Goal: Ask a question: Seek information or help from site administrators or community

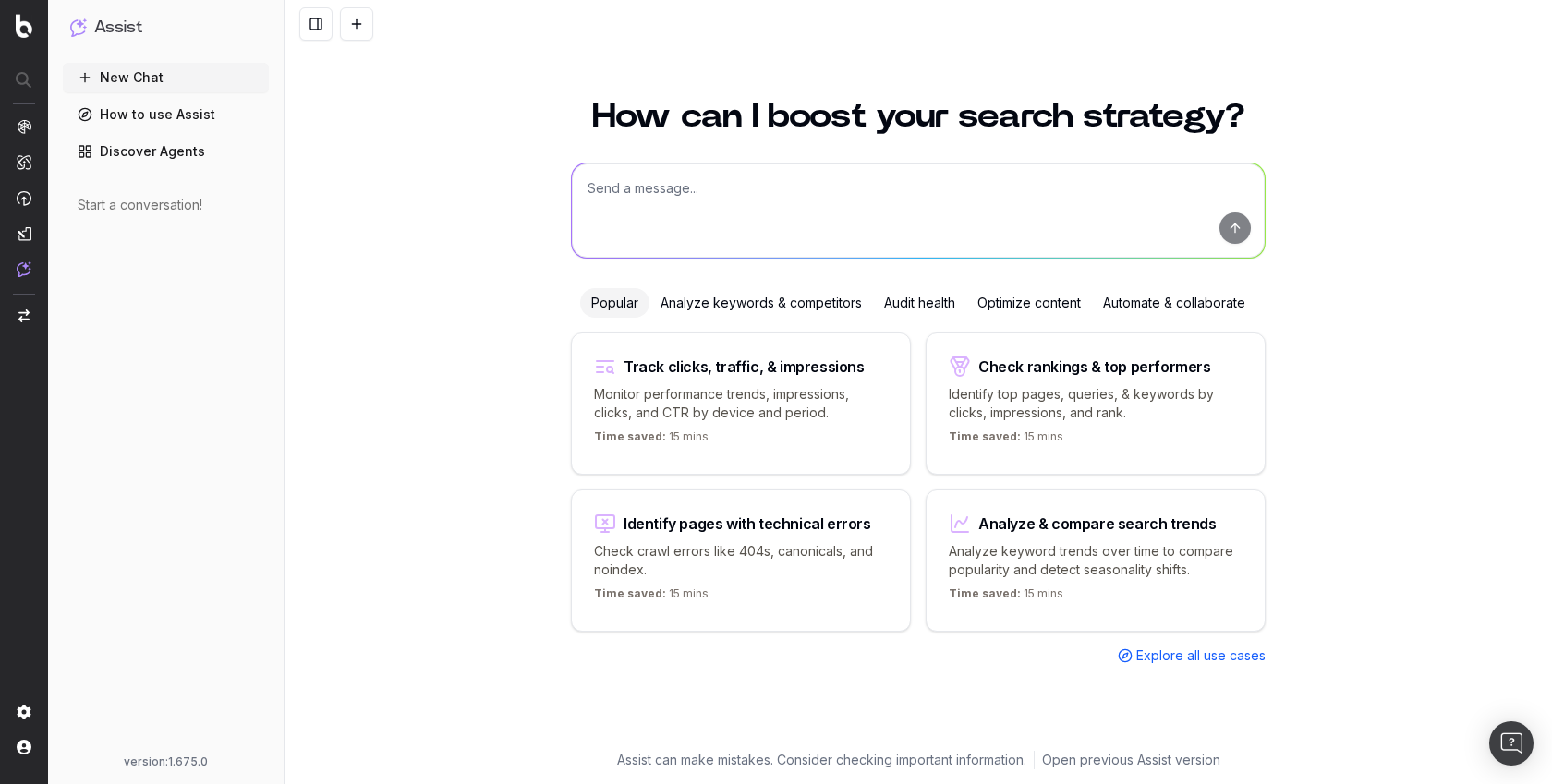
click at [726, 182] on textarea at bounding box center [918, 210] width 693 height 95
paste textarea "This article isn't ranking: https://www.apartments.com/rental-manager/resources…"
type textarea "This article isn't ranking: https://www.apartments.com/rental-manager/resources…"
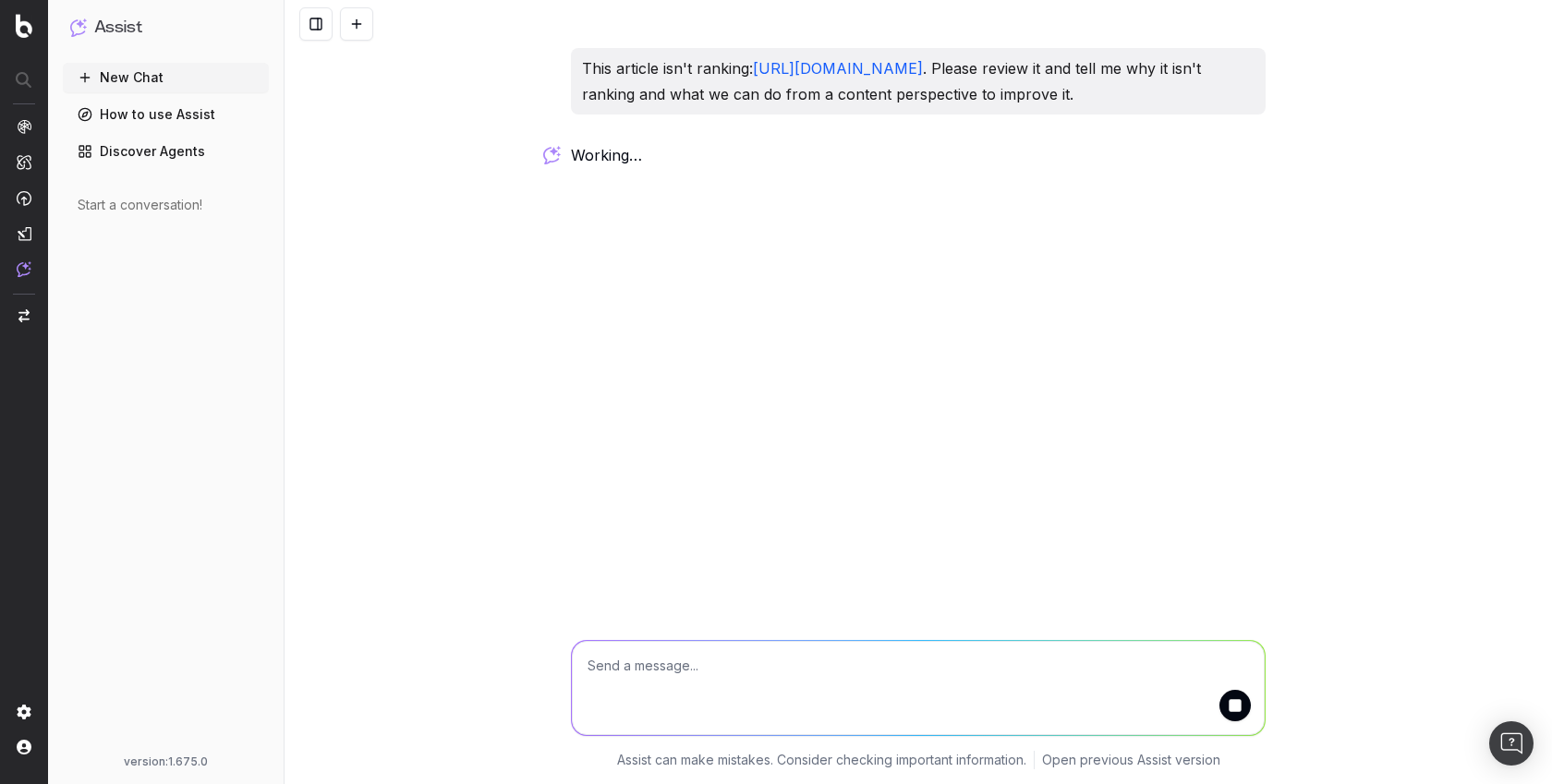
copy link "https://www.apartments.com/rental-manager/resources/property-management/how-man…"
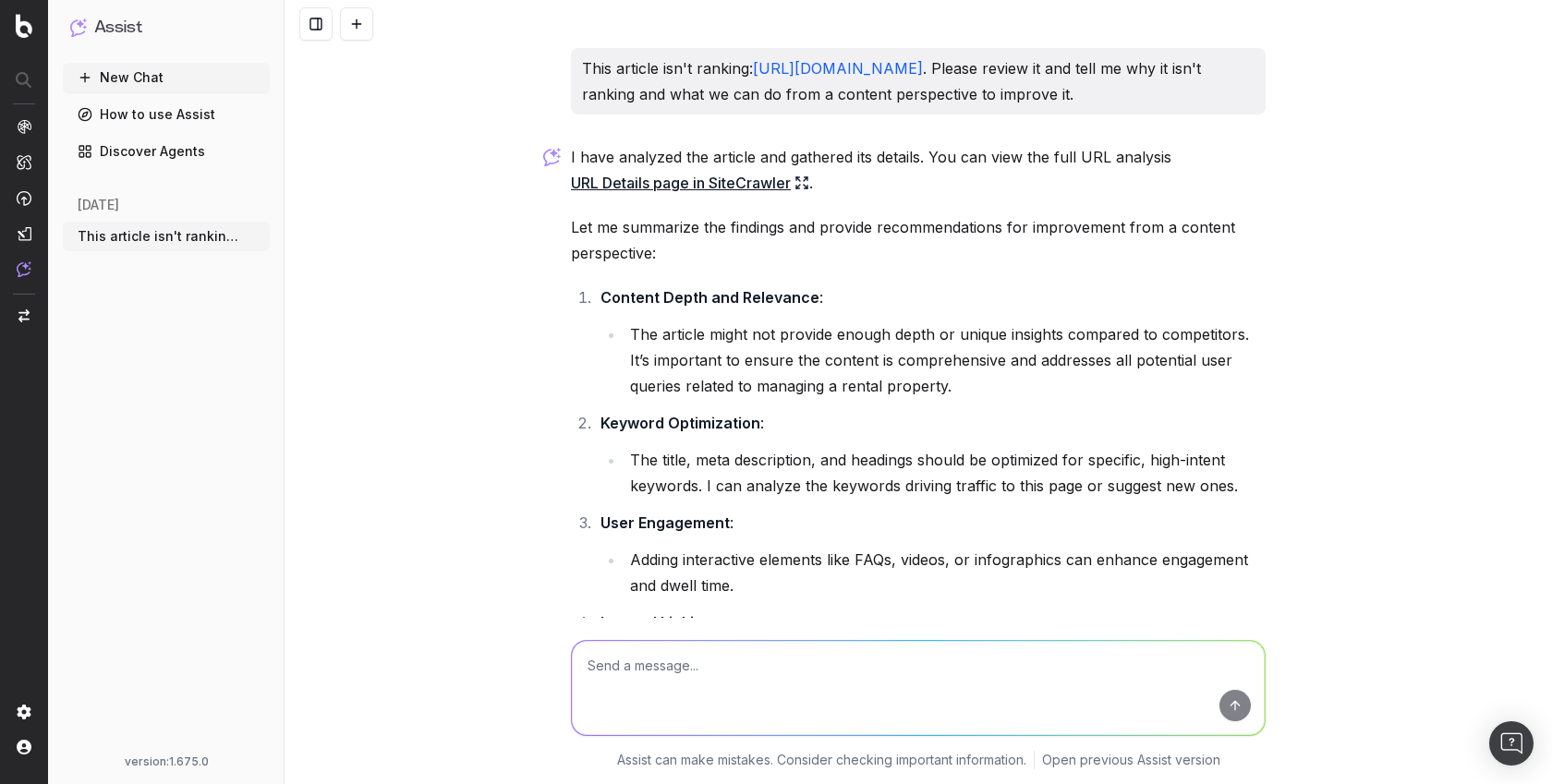
click at [617, 196] on link "URL Details page in SiteCrawler" at bounding box center [690, 182] width 239 height 26
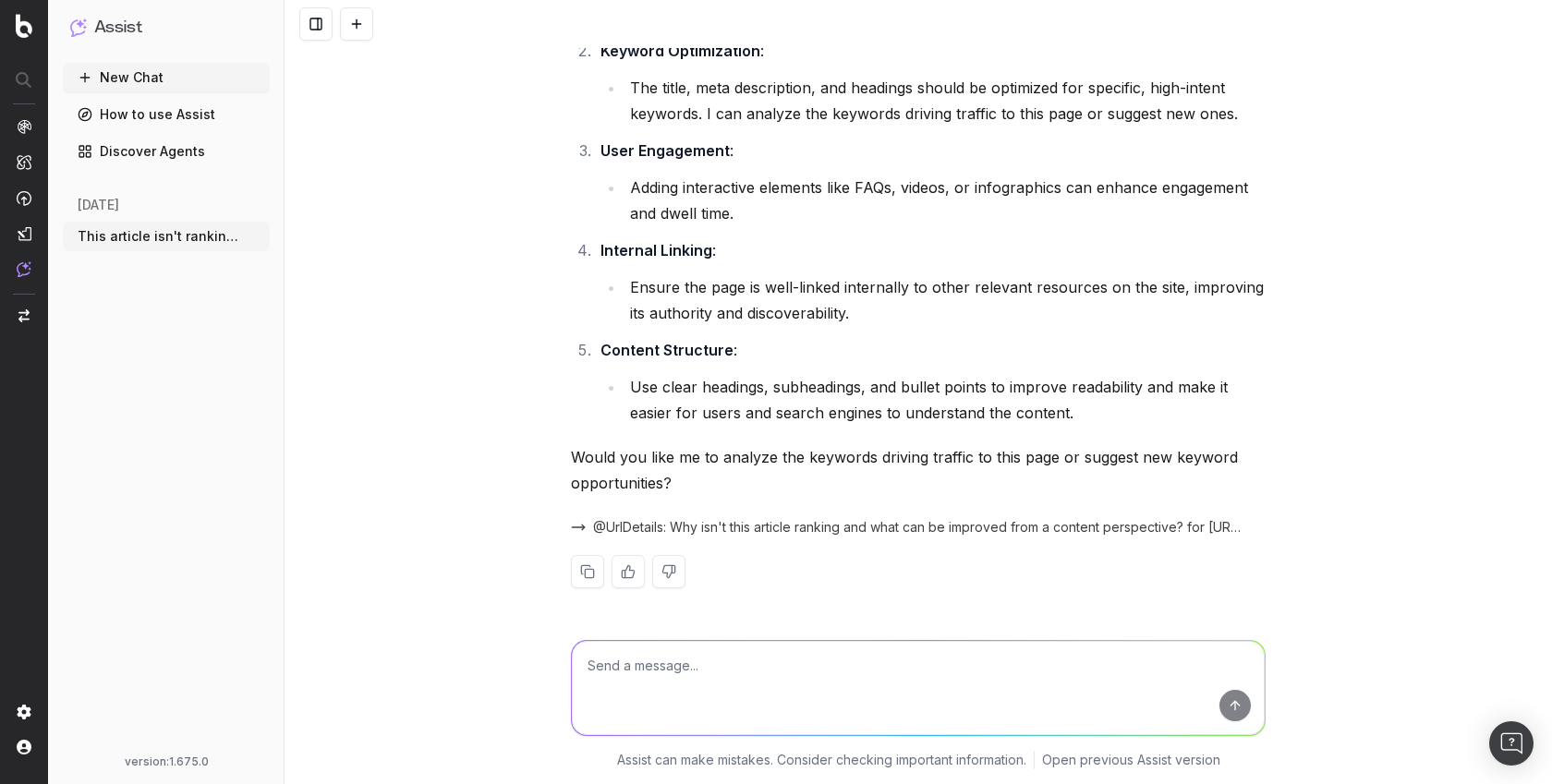
scroll to position [398, 0]
click at [693, 670] on textarea at bounding box center [918, 688] width 693 height 95
type textarea "yes"
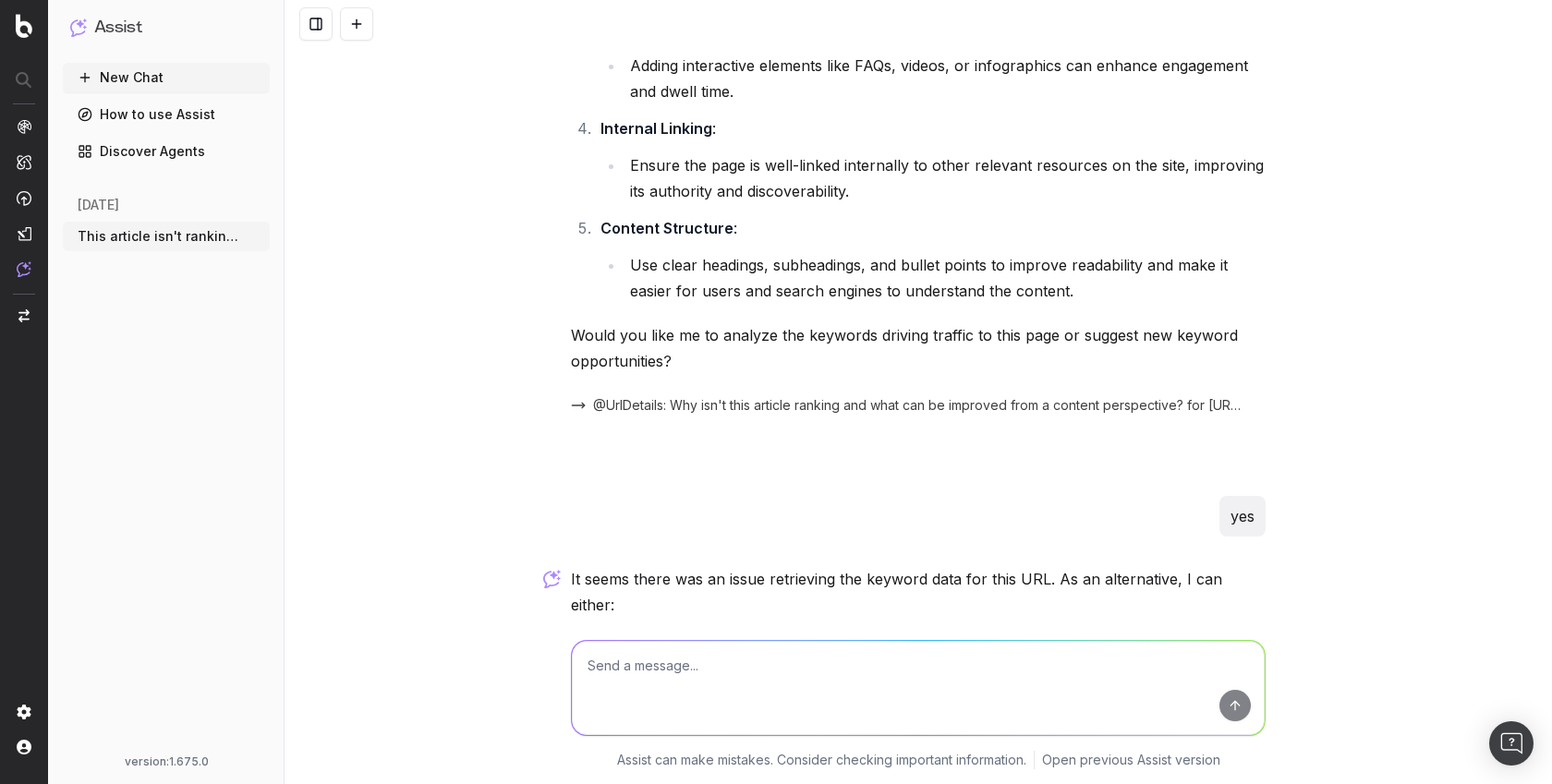
scroll to position [782, 0]
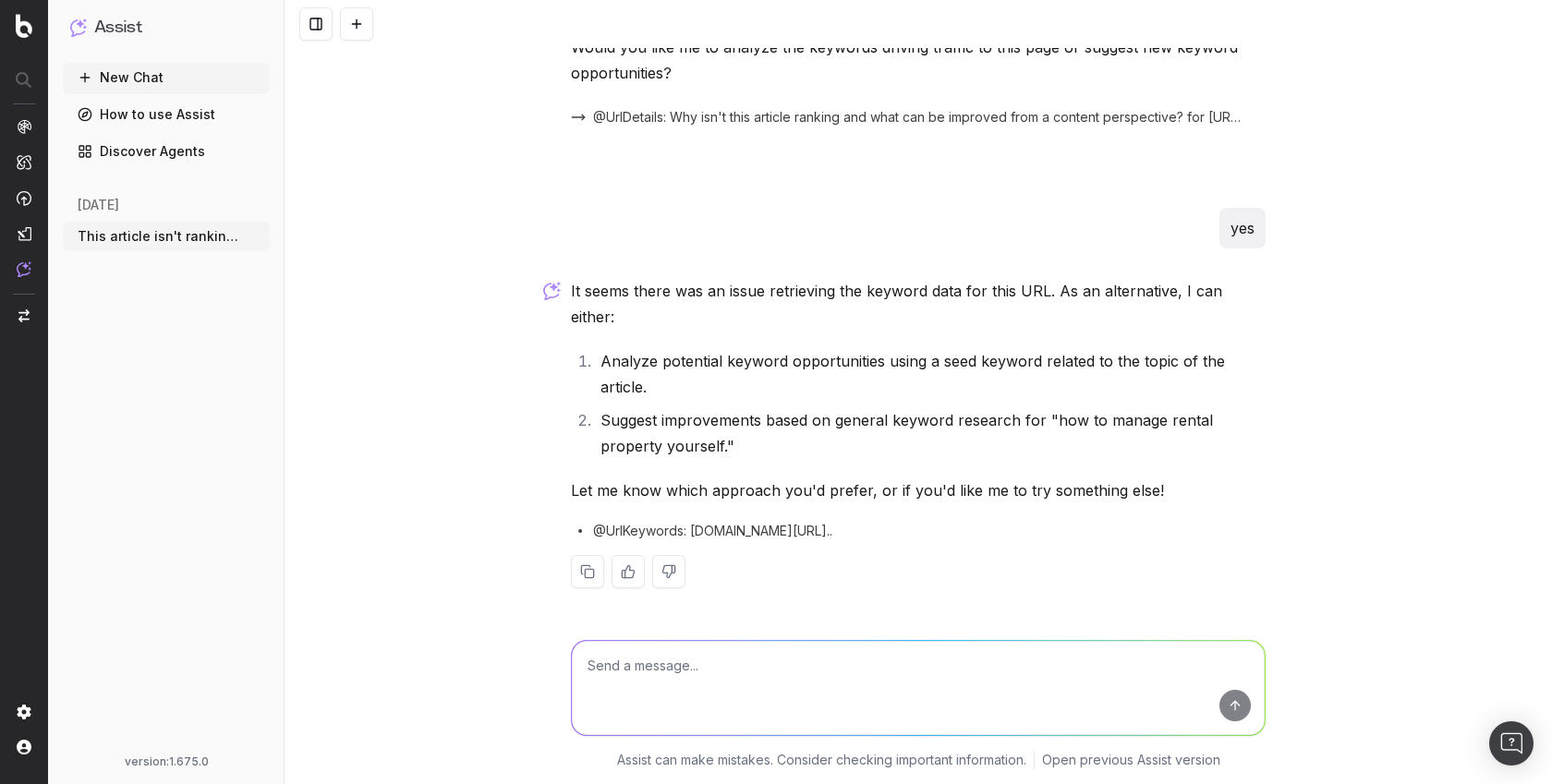
click at [761, 529] on span "@UrlKeywords: www.apartments.com/rental-manager/resources/proper..." at bounding box center [713, 531] width 240 height 18
click at [687, 666] on textarea at bounding box center [918, 688] width 693 height 95
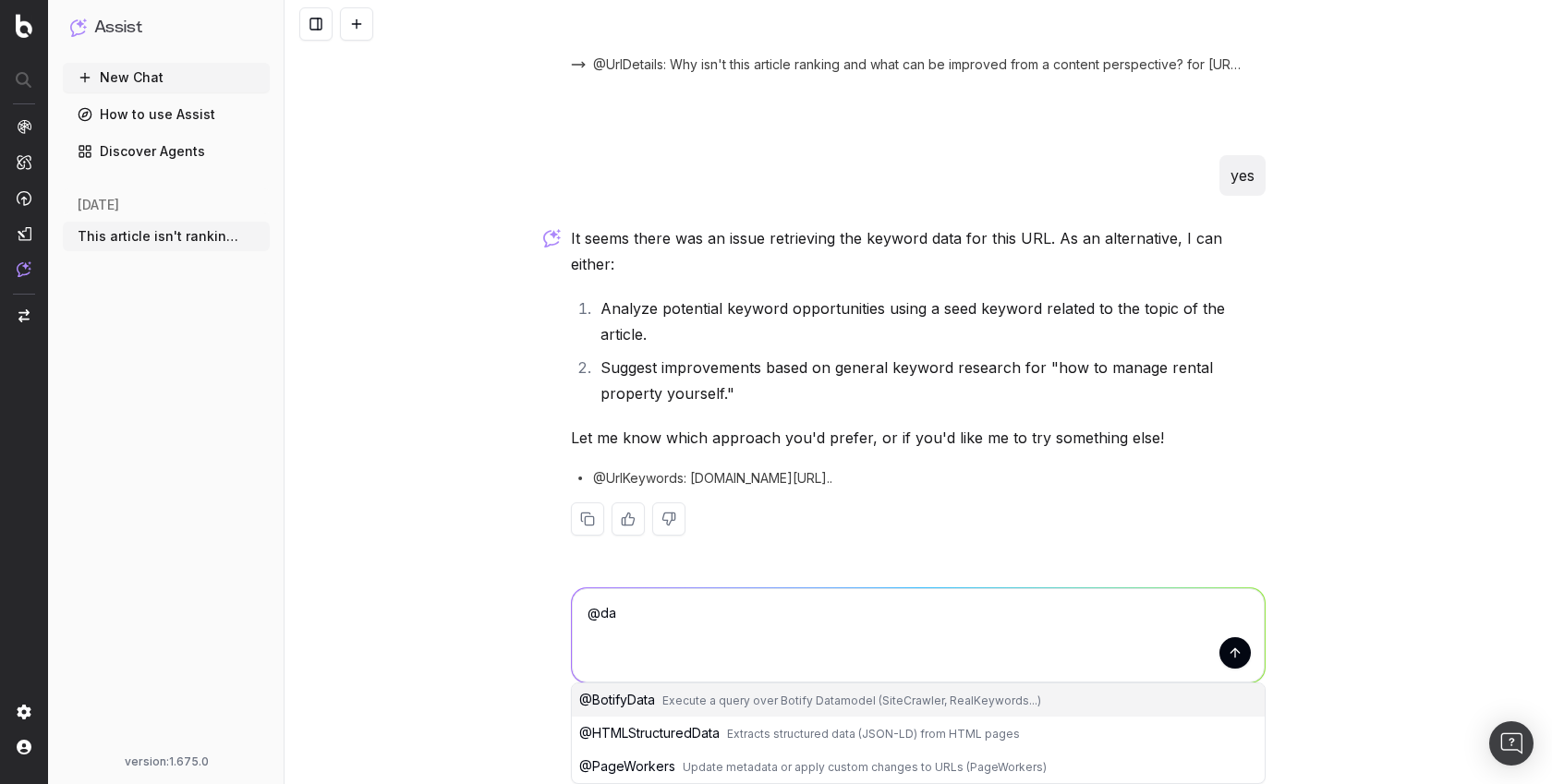
scroll to position [835, 0]
click at [666, 699] on span "Execute a query over Botify Datamodel (SiteCrawler, RealKeywords...)" at bounding box center [852, 701] width 379 height 14
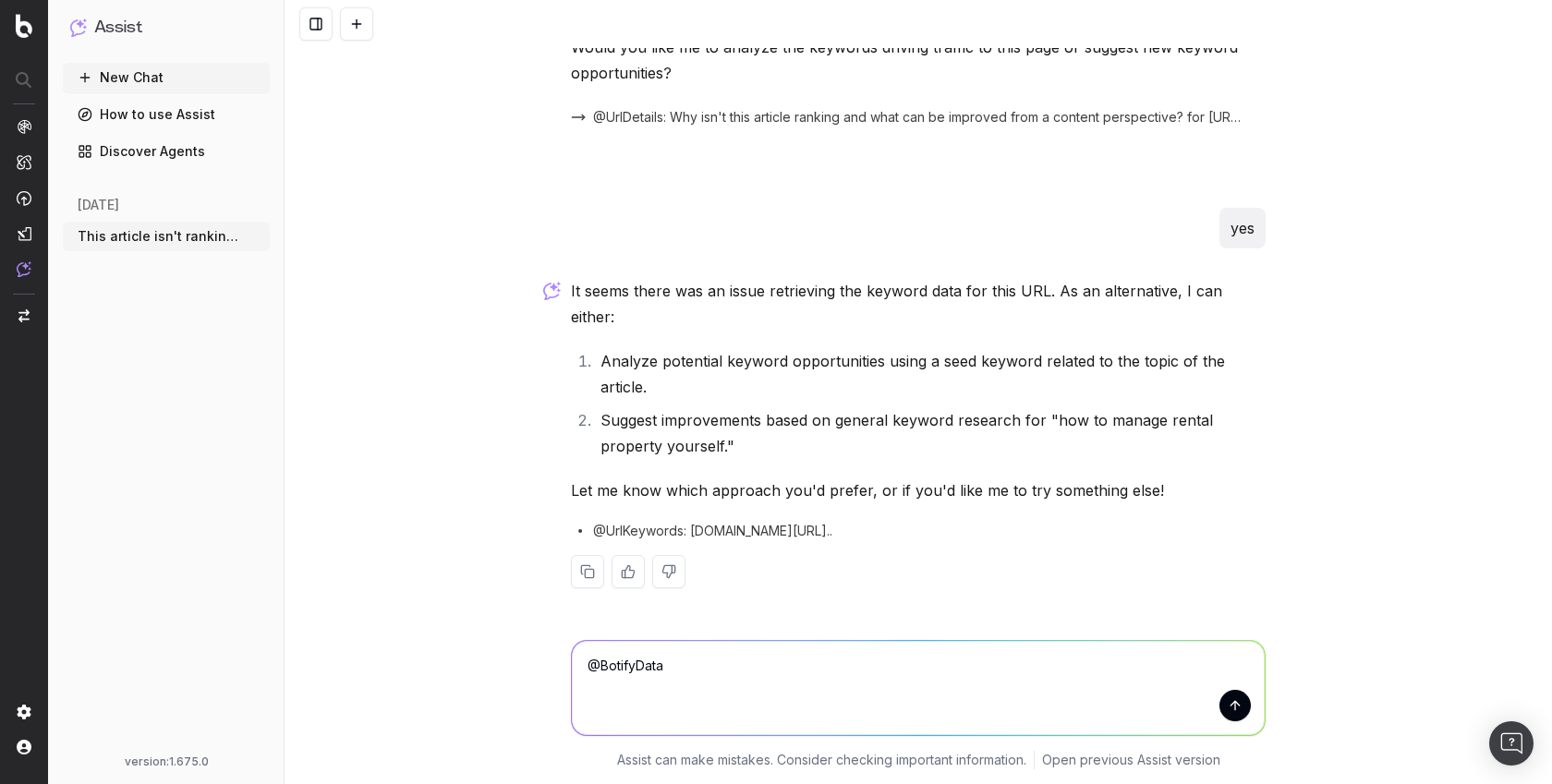
scroll to position [782, 0]
click at [682, 658] on textarea "@BotifyData" at bounding box center [918, 688] width 693 height 95
type textarea "@BotifyData can you retrieve the keywords generating the most impressions for t…"
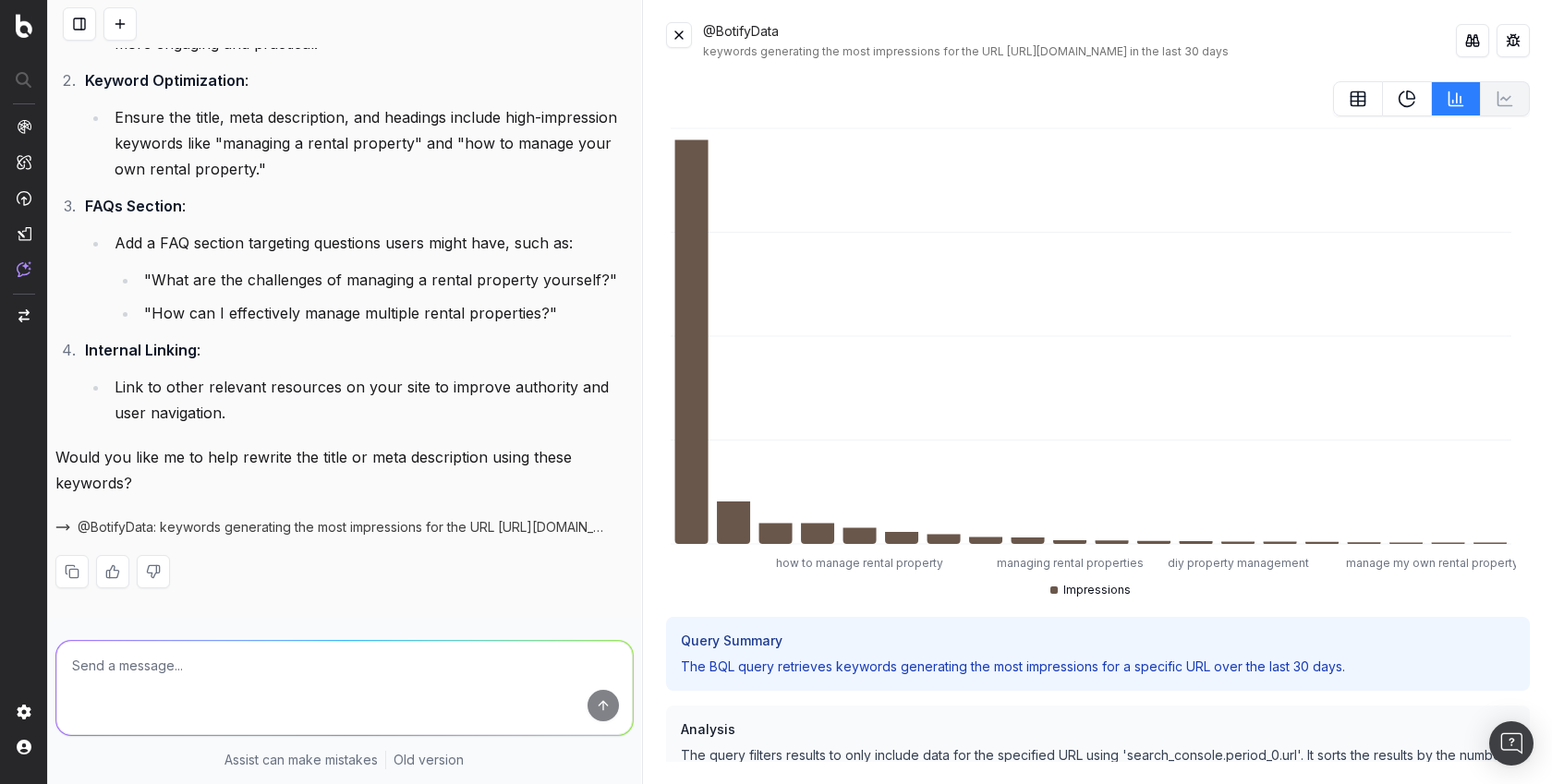
scroll to position [2622, 0]
click at [387, 662] on textarea at bounding box center [344, 688] width 577 height 95
type textarea "yes"
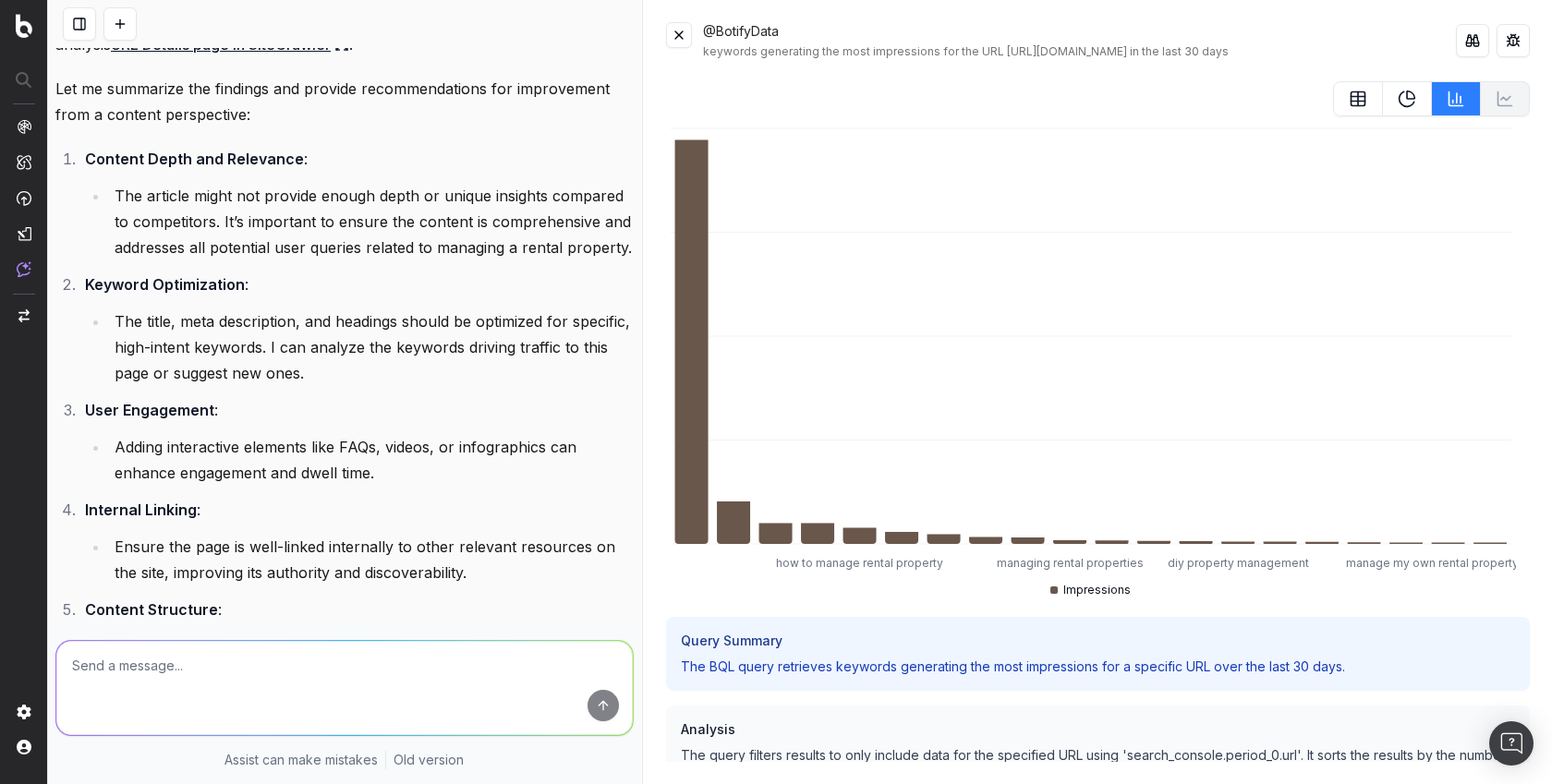
scroll to position [0, 0]
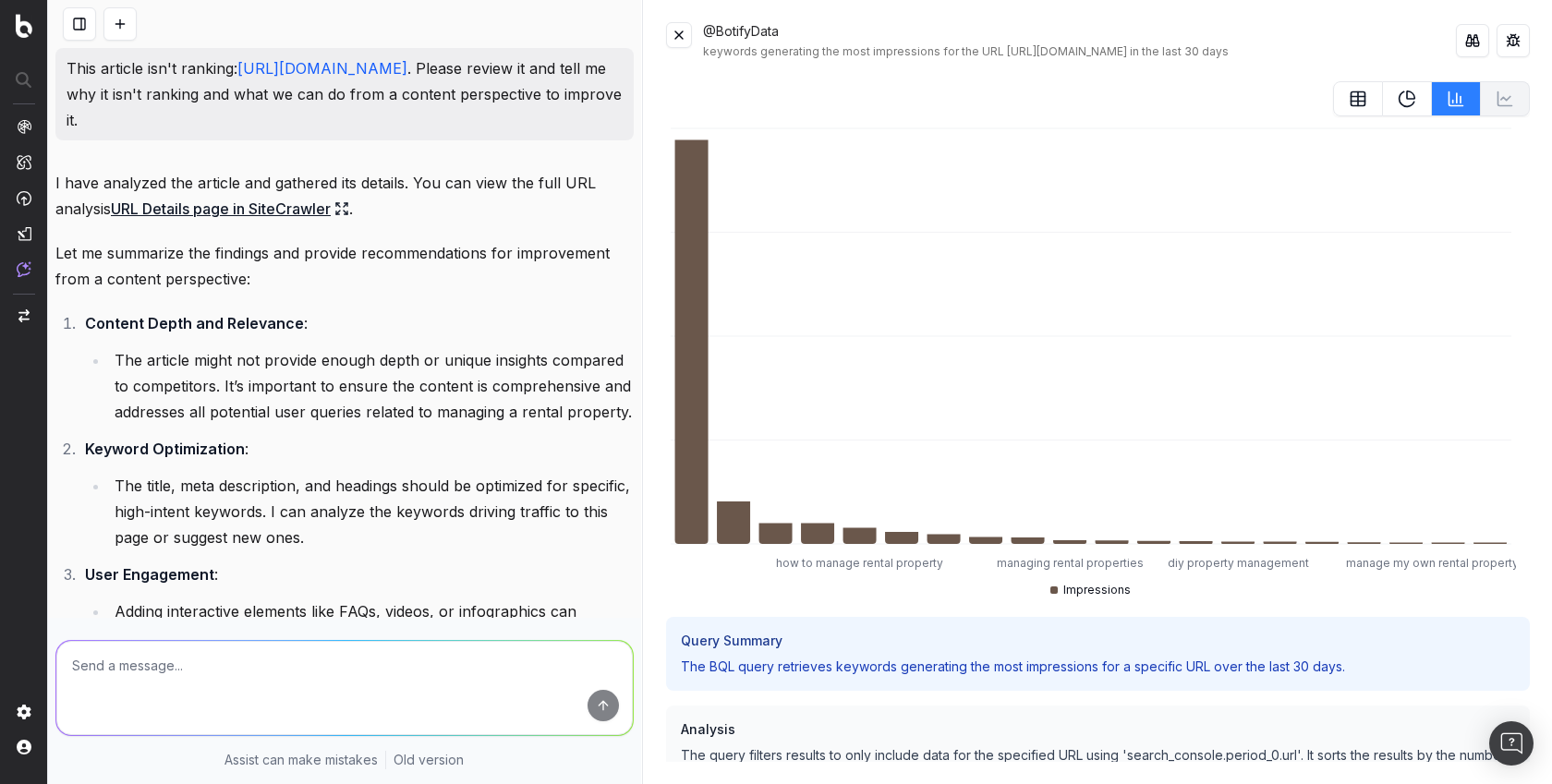
copy link "https://www.apartments.com/rental-manager/resources/property-management/how-man…"
click at [124, 18] on button at bounding box center [120, 24] width 33 height 33
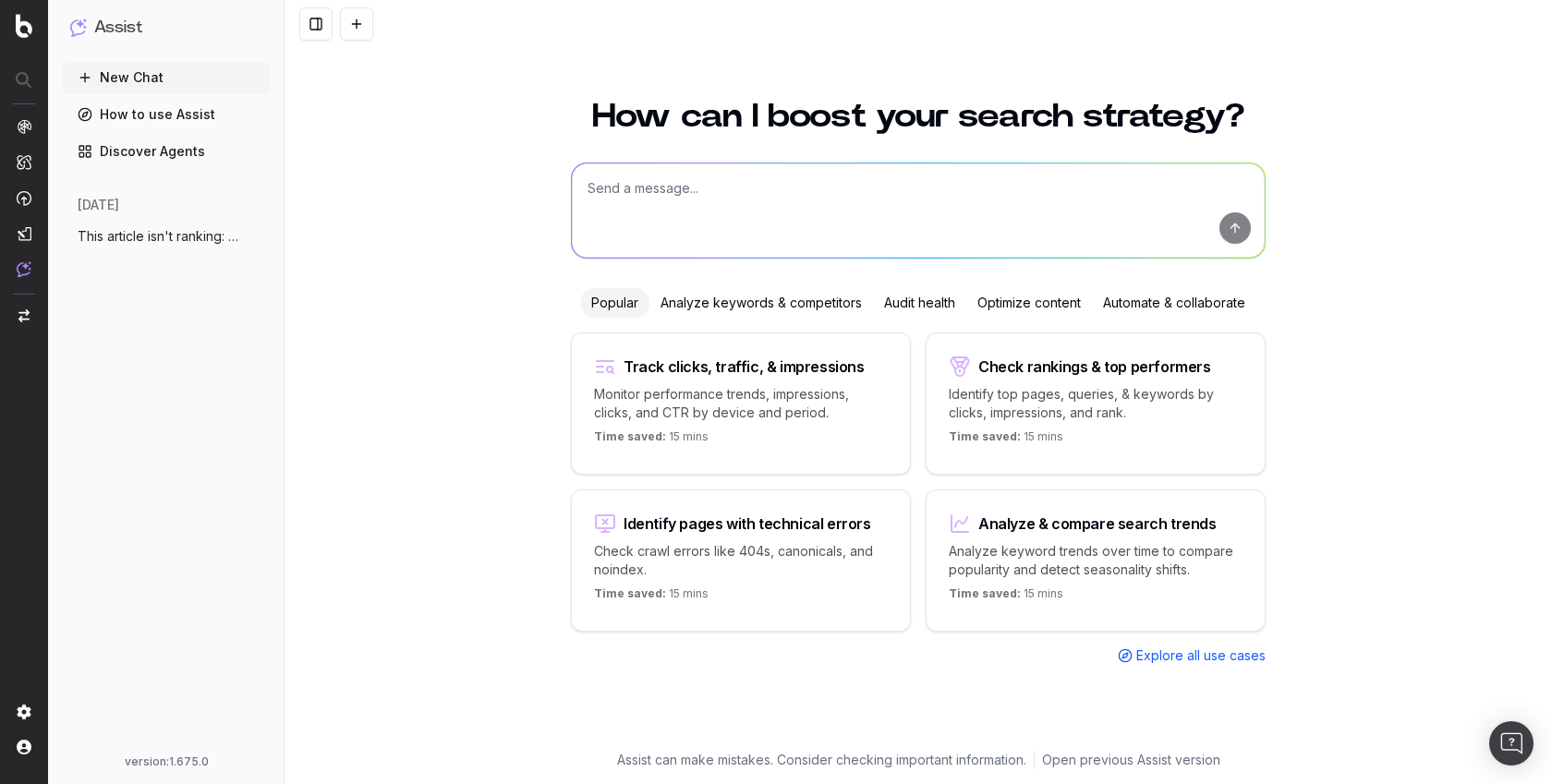
click at [582, 186] on textarea at bounding box center [918, 210] width 693 height 95
type textarea "Hey, can you confirm this article isn't really ranking?"
click at [485, 588] on div "How can I boost your search strategy? Hey, can you confirm this article isn't r…" at bounding box center [918, 431] width 1268 height 707
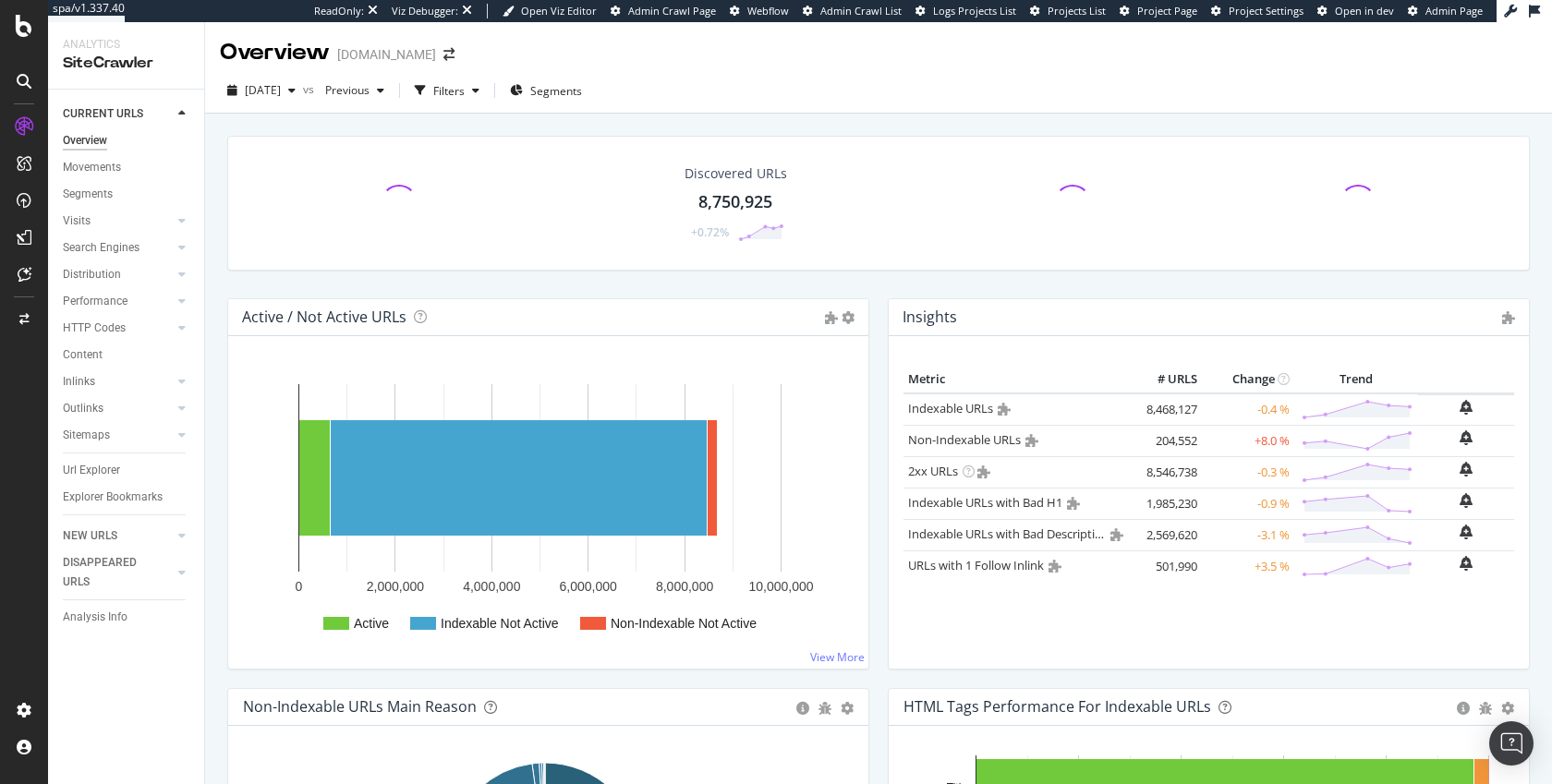
click at [91, 479] on div "Url Explorer" at bounding box center [91, 470] width 57 height 19
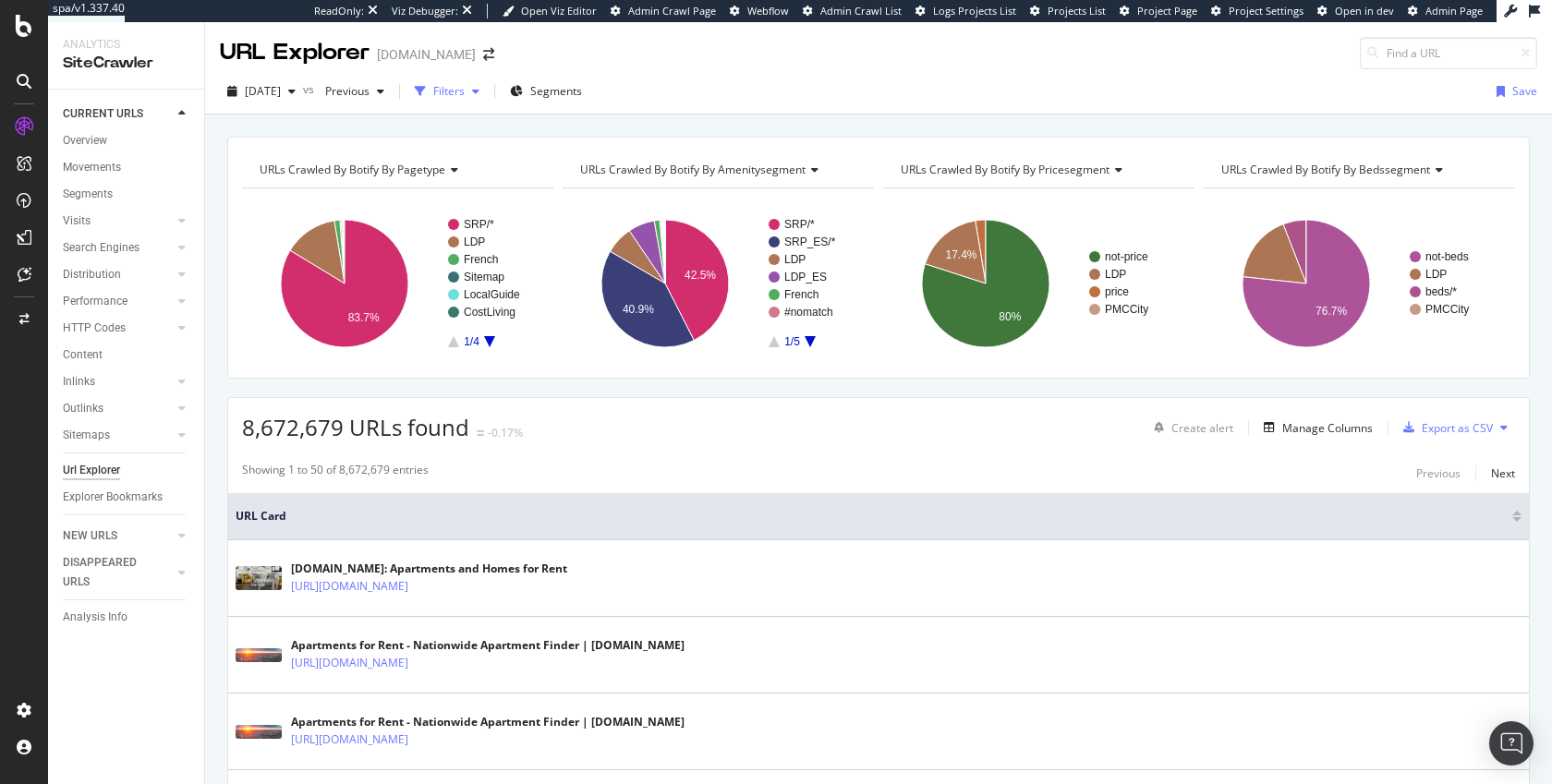
click at [487, 99] on div "Filters" at bounding box center [447, 91] width 79 height 28
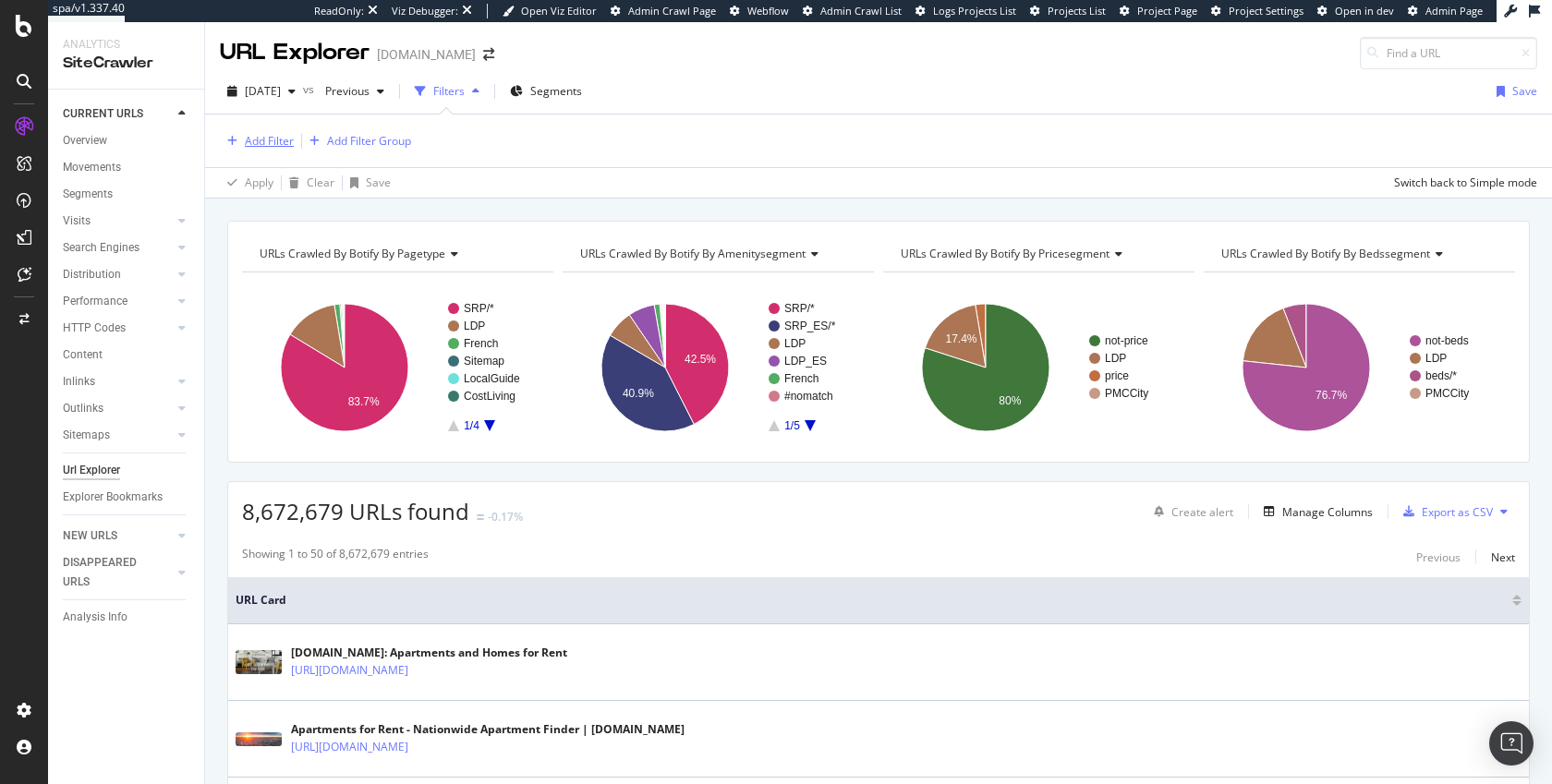
click at [277, 151] on button "Add Filter" at bounding box center [257, 141] width 74 height 22
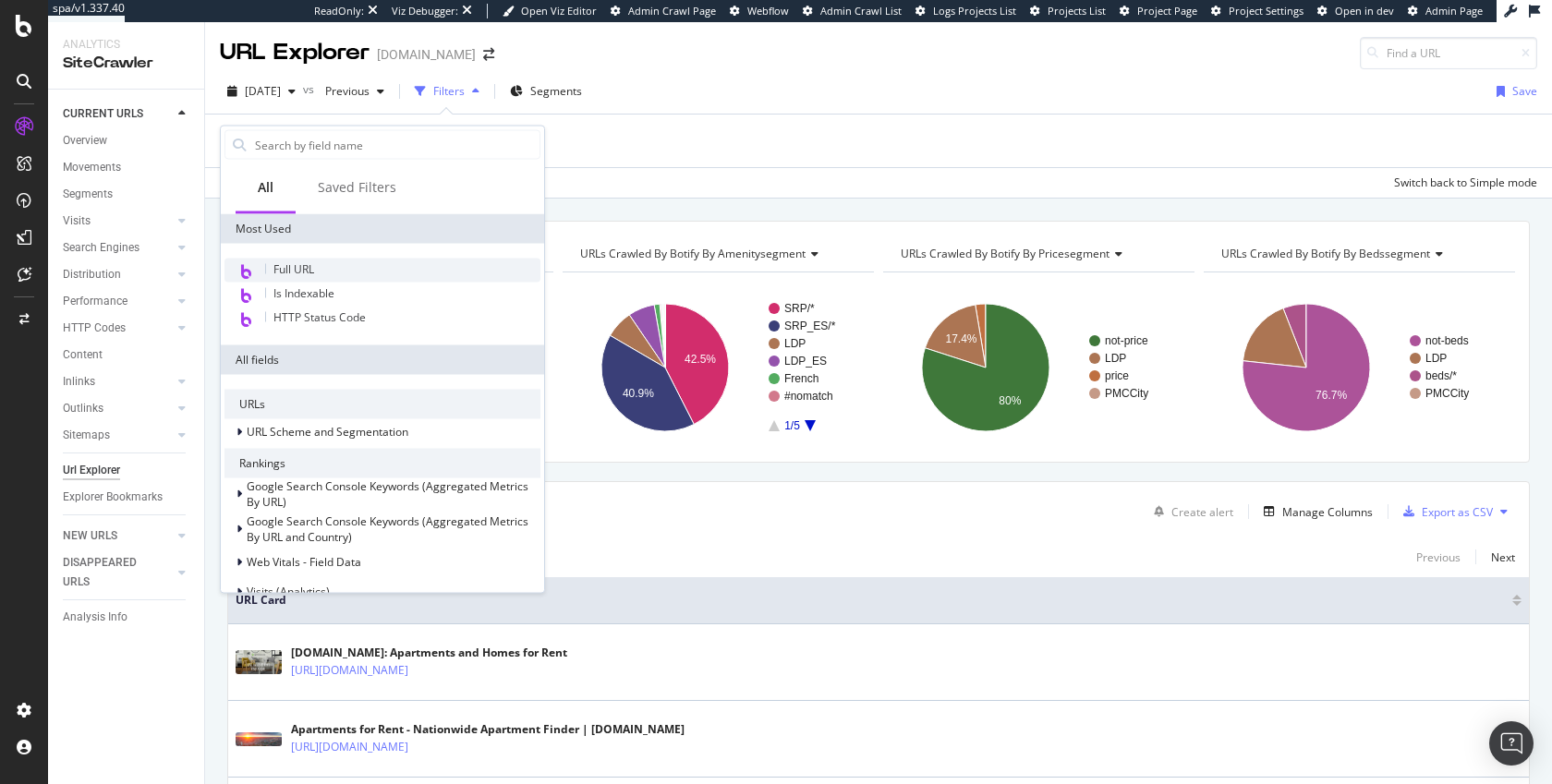
click at [306, 263] on span "Full URL" at bounding box center [294, 269] width 41 height 15
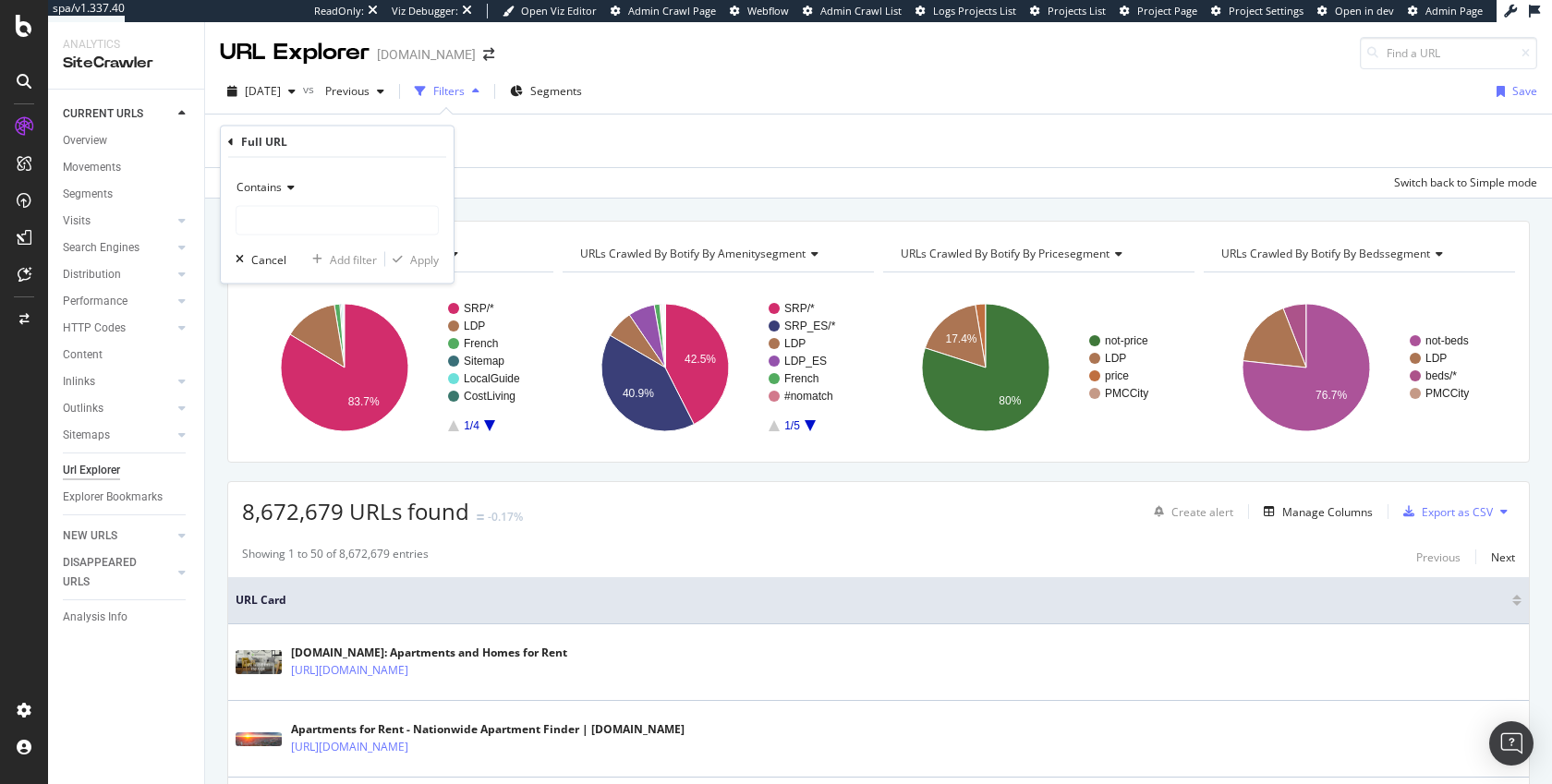
click at [287, 182] on icon at bounding box center [288, 186] width 13 height 11
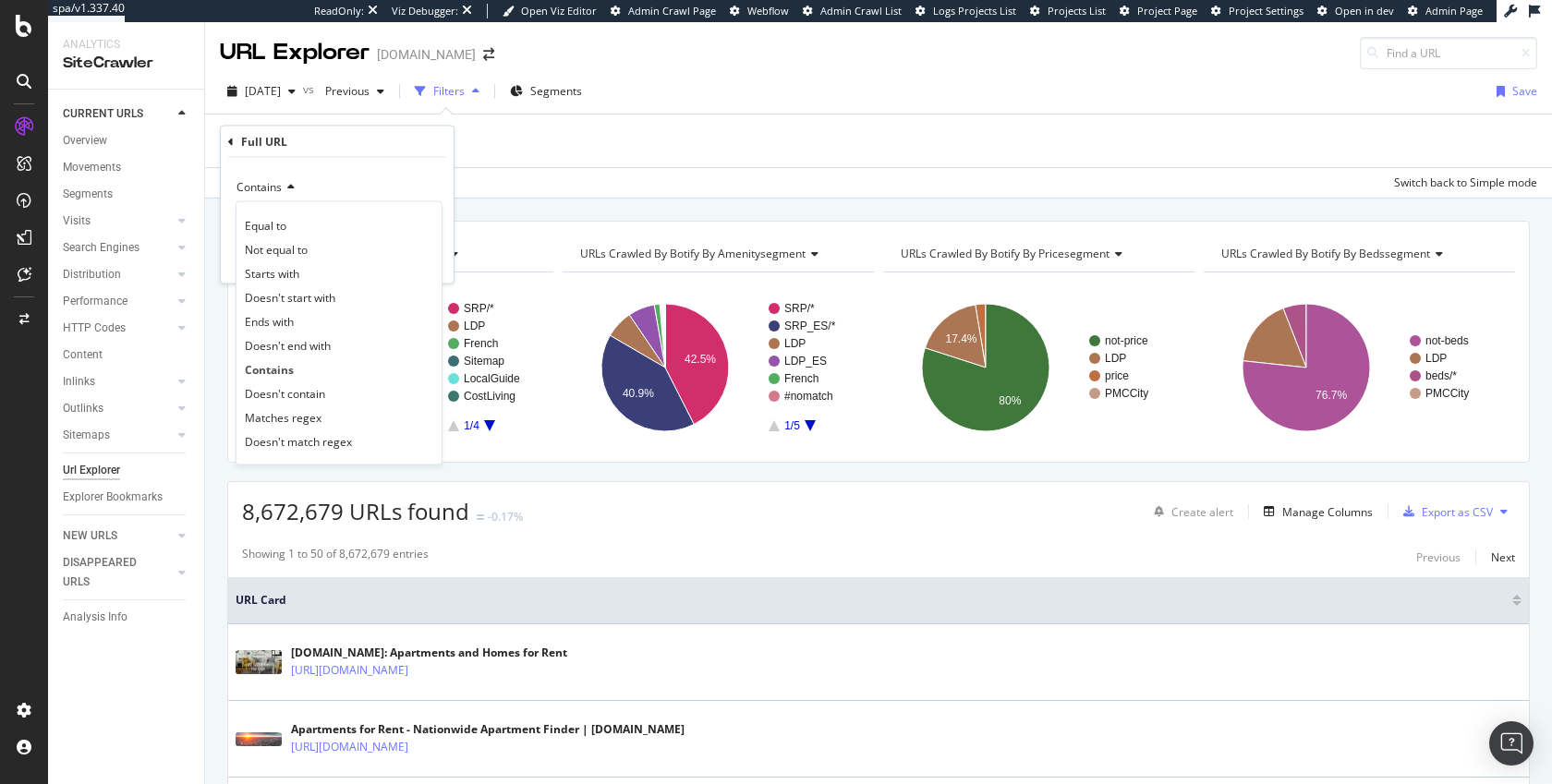
click at [283, 210] on div "Equal to Not equal to Starts with Doesn't start with Ends with Doesn't end with…" at bounding box center [339, 334] width 207 height 265
click at [283, 218] on span "Equal to" at bounding box center [266, 225] width 42 height 15
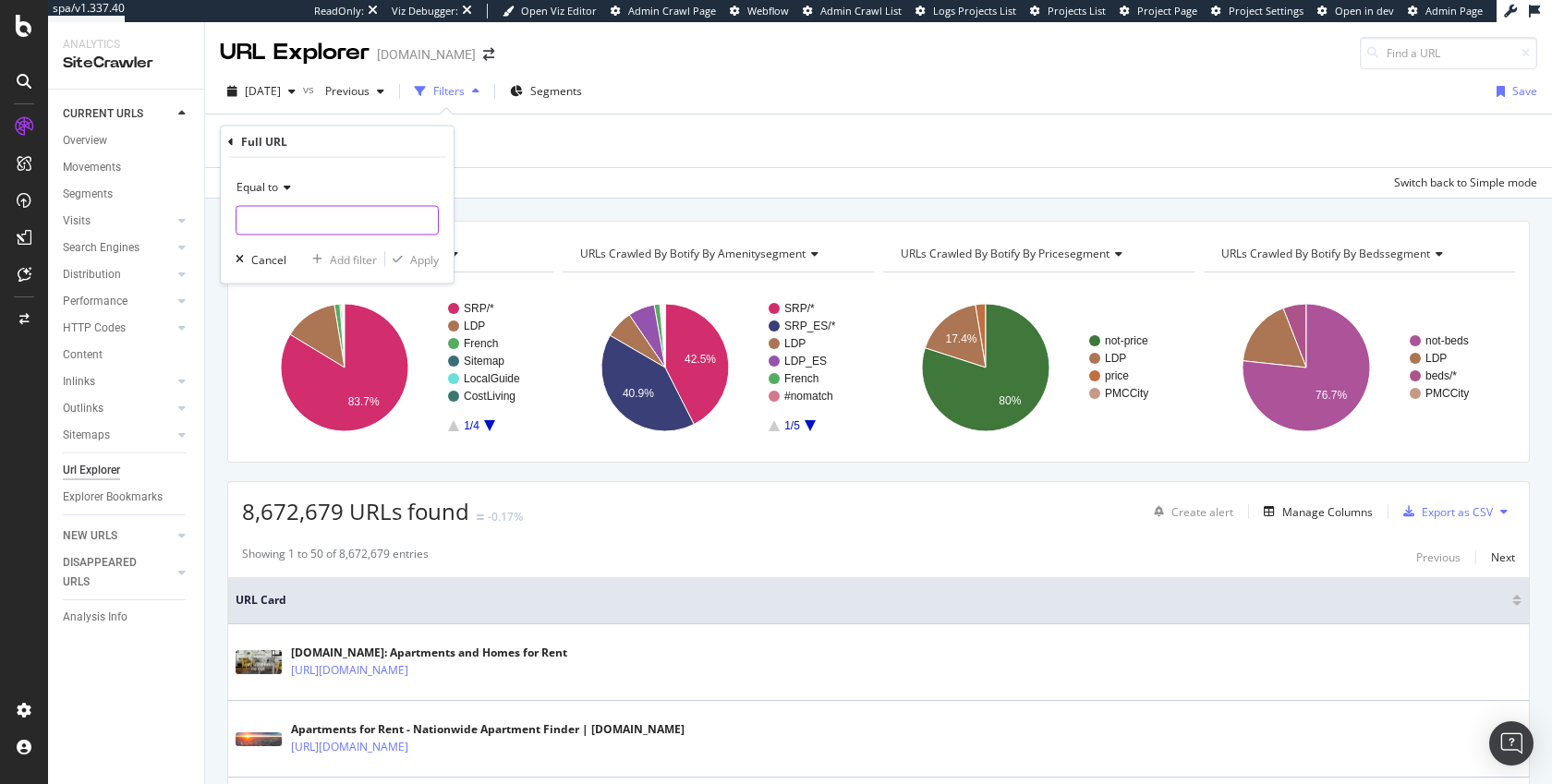
click at [283, 218] on input "text" at bounding box center [337, 220] width 202 height 30
paste input "https://www.apartments.com/rental-manager/resources/property-management/how-man…"
type input "https://www.apartments.com/rental-manager/resources/property-management/how-man…"
click at [396, 248] on div "Equal to https://www.apartments.com/rental-manager/resources/property-managemen…" at bounding box center [337, 221] width 233 height 126
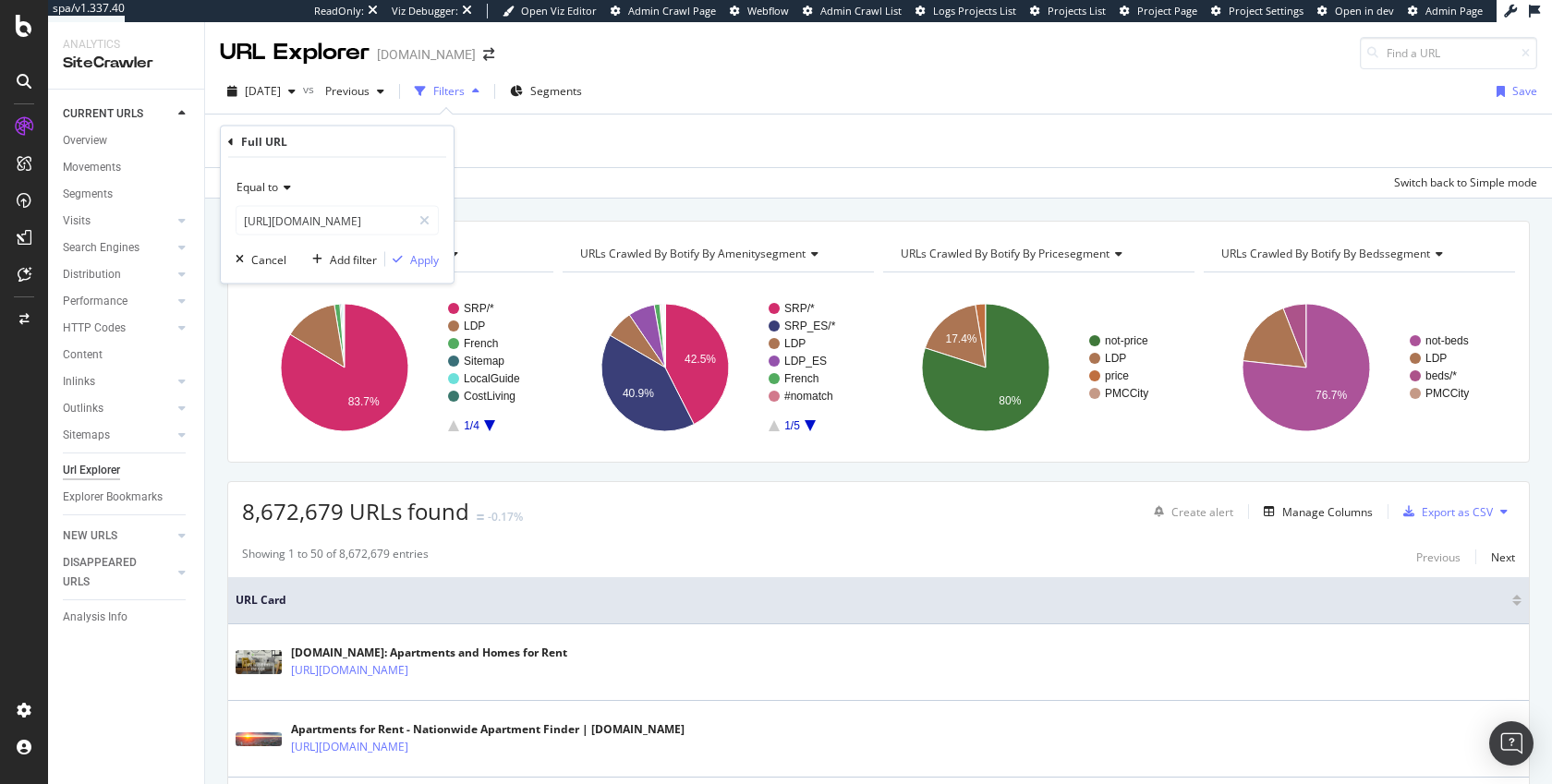
scroll to position [0, 0]
click at [396, 251] on div "Apply" at bounding box center [411, 259] width 53 height 16
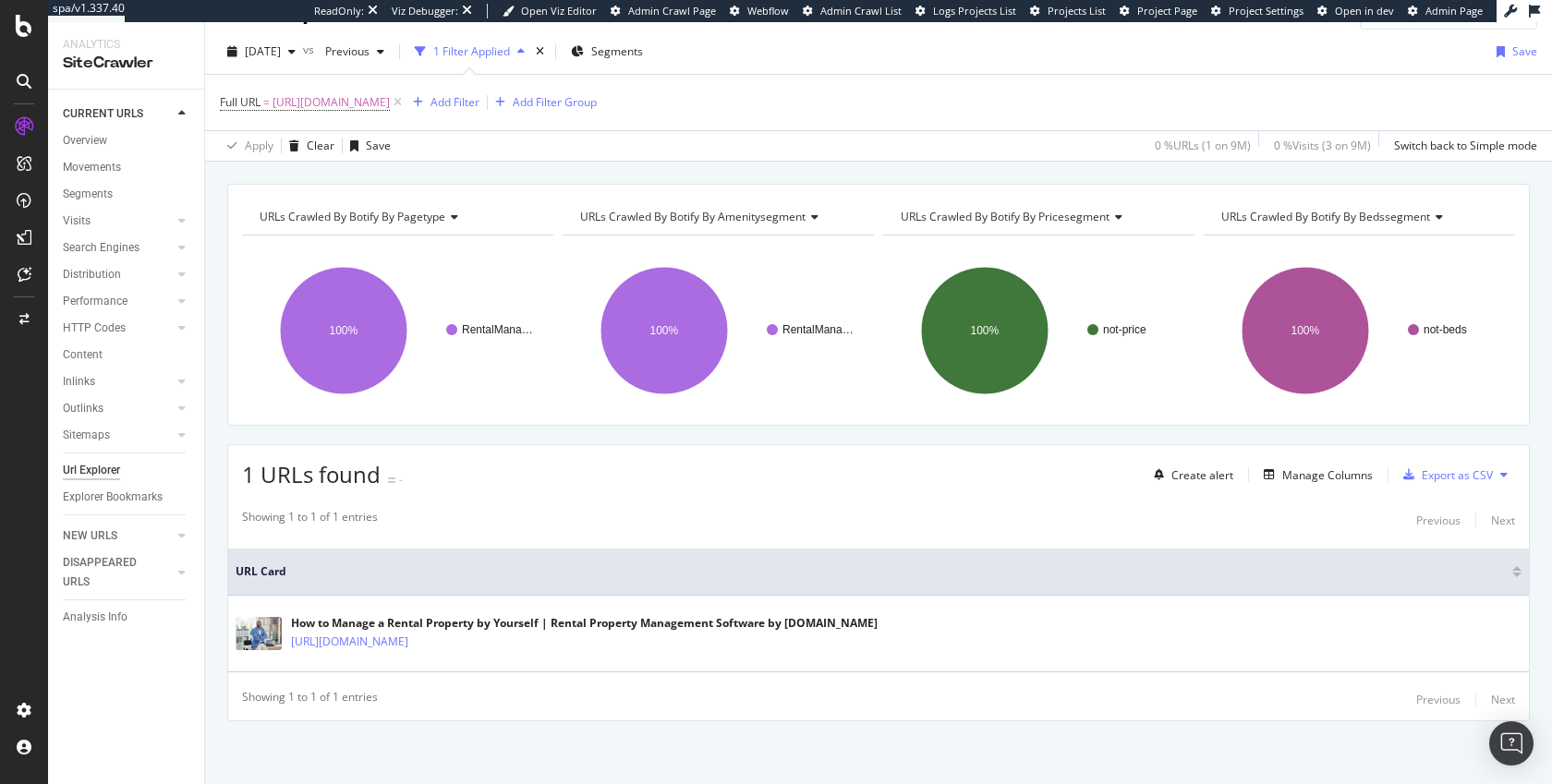
scroll to position [42, 0]
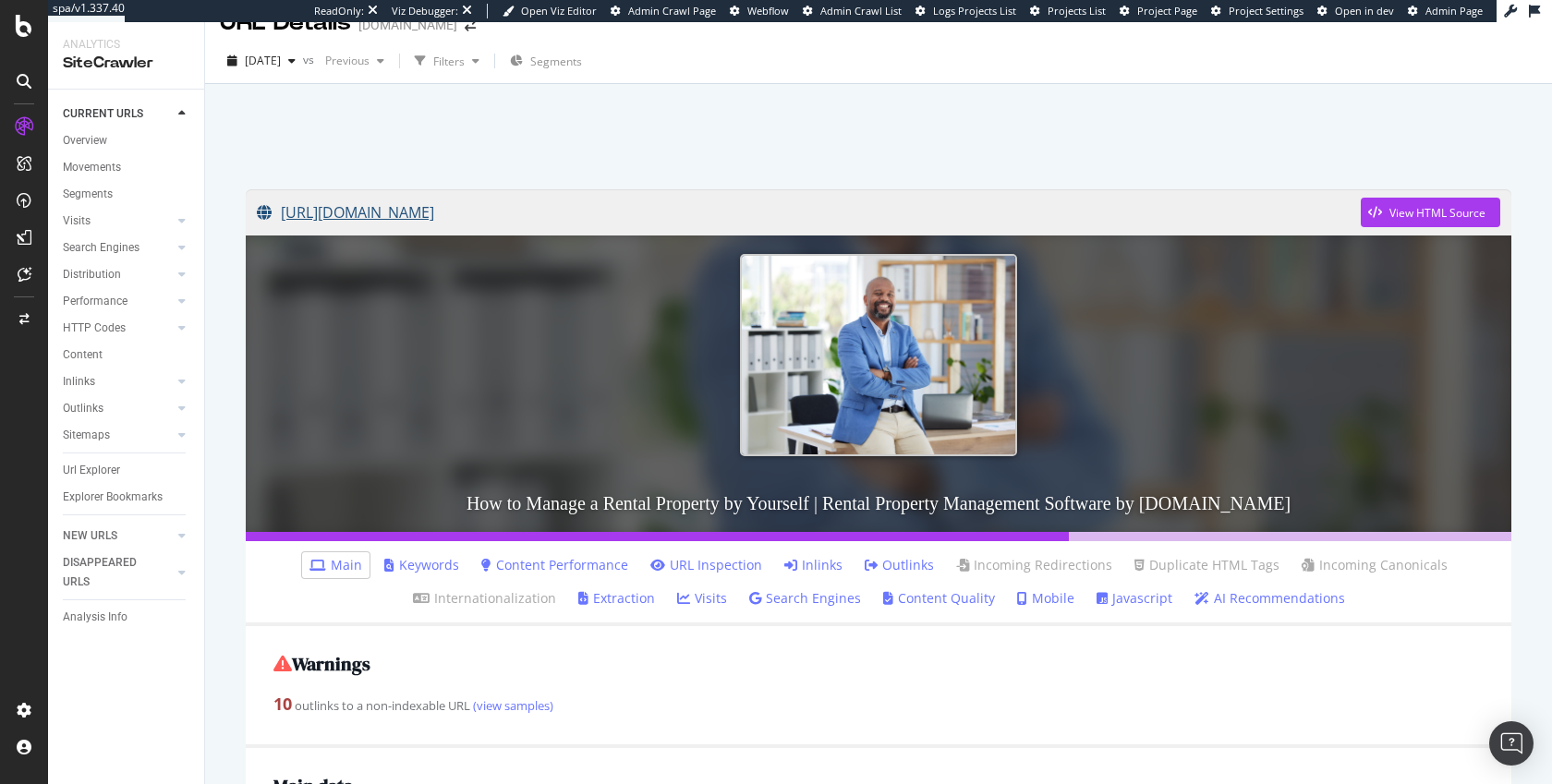
scroll to position [391, 0]
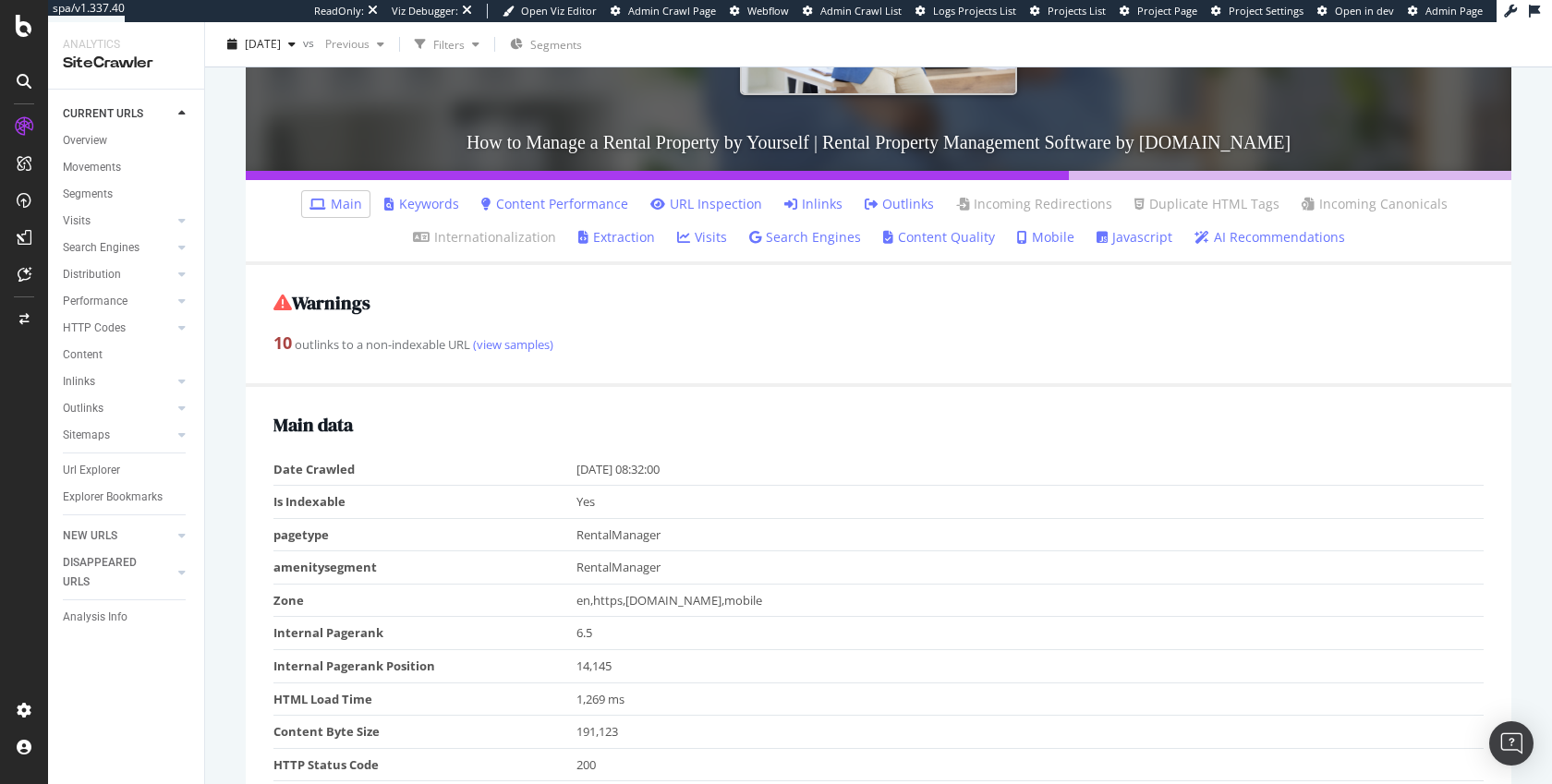
click at [514, 207] on link "Content Performance" at bounding box center [554, 204] width 147 height 18
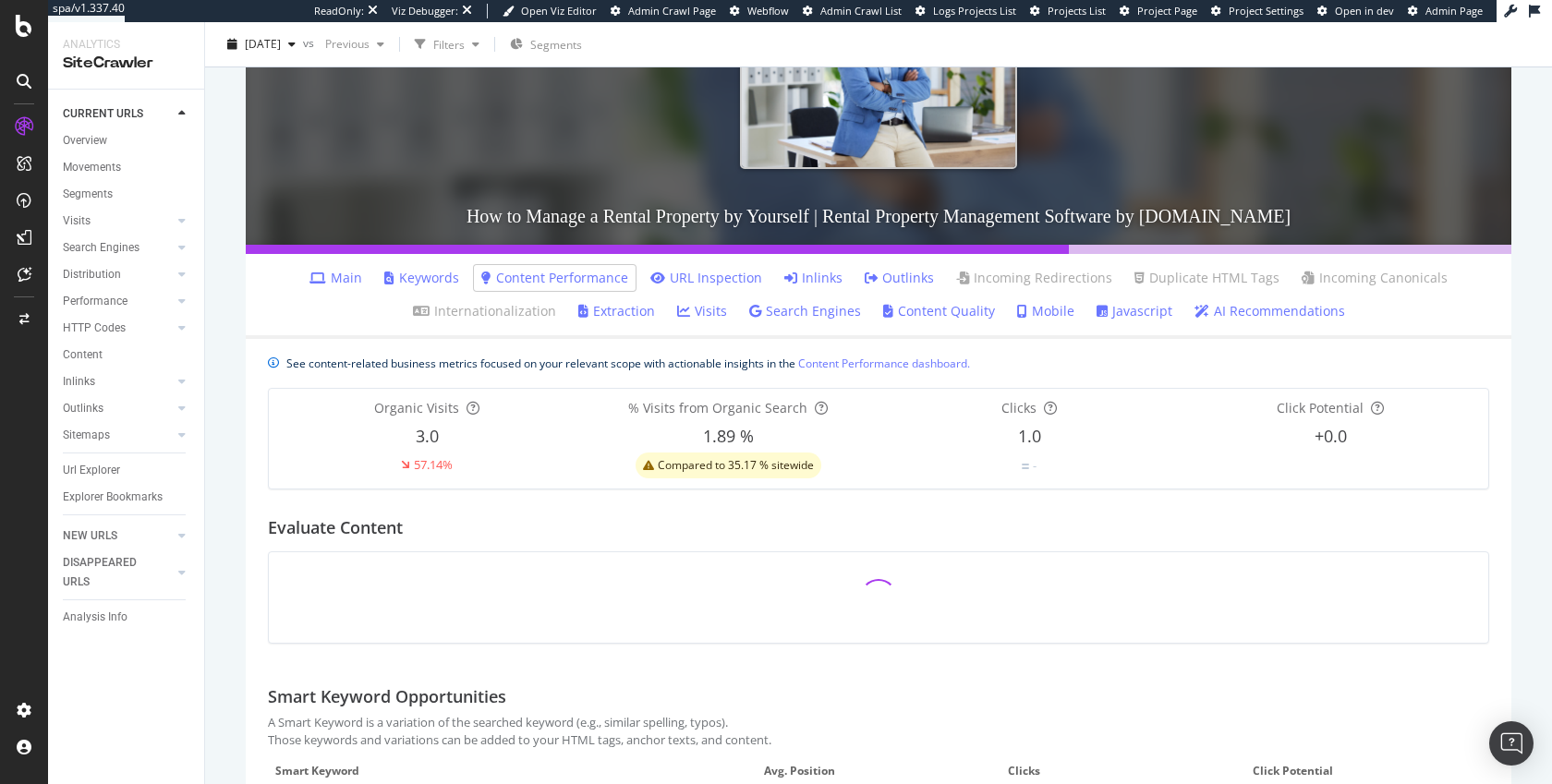
scroll to position [295, 0]
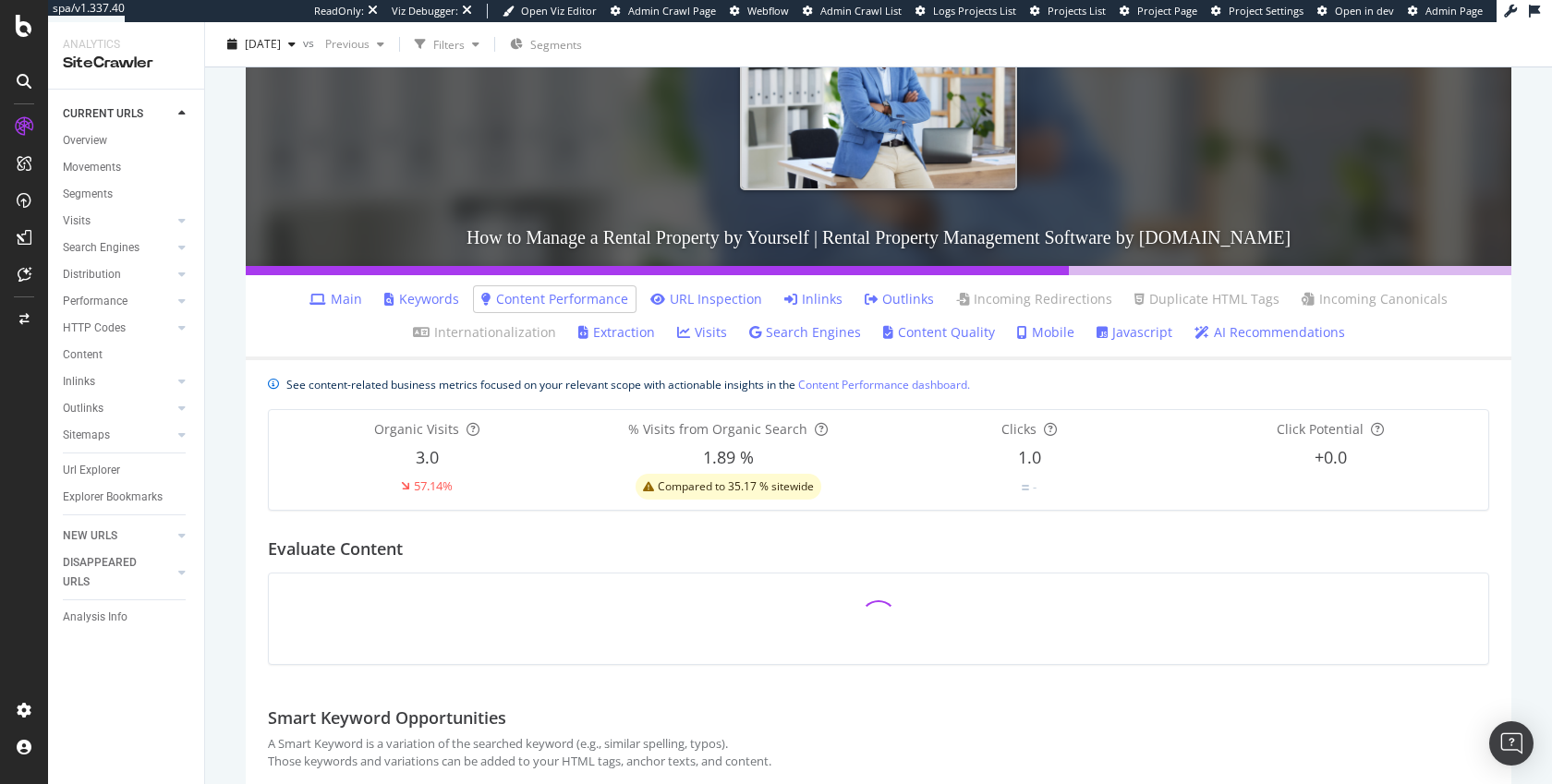
click at [414, 290] on link "Keywords" at bounding box center [421, 298] width 74 height 18
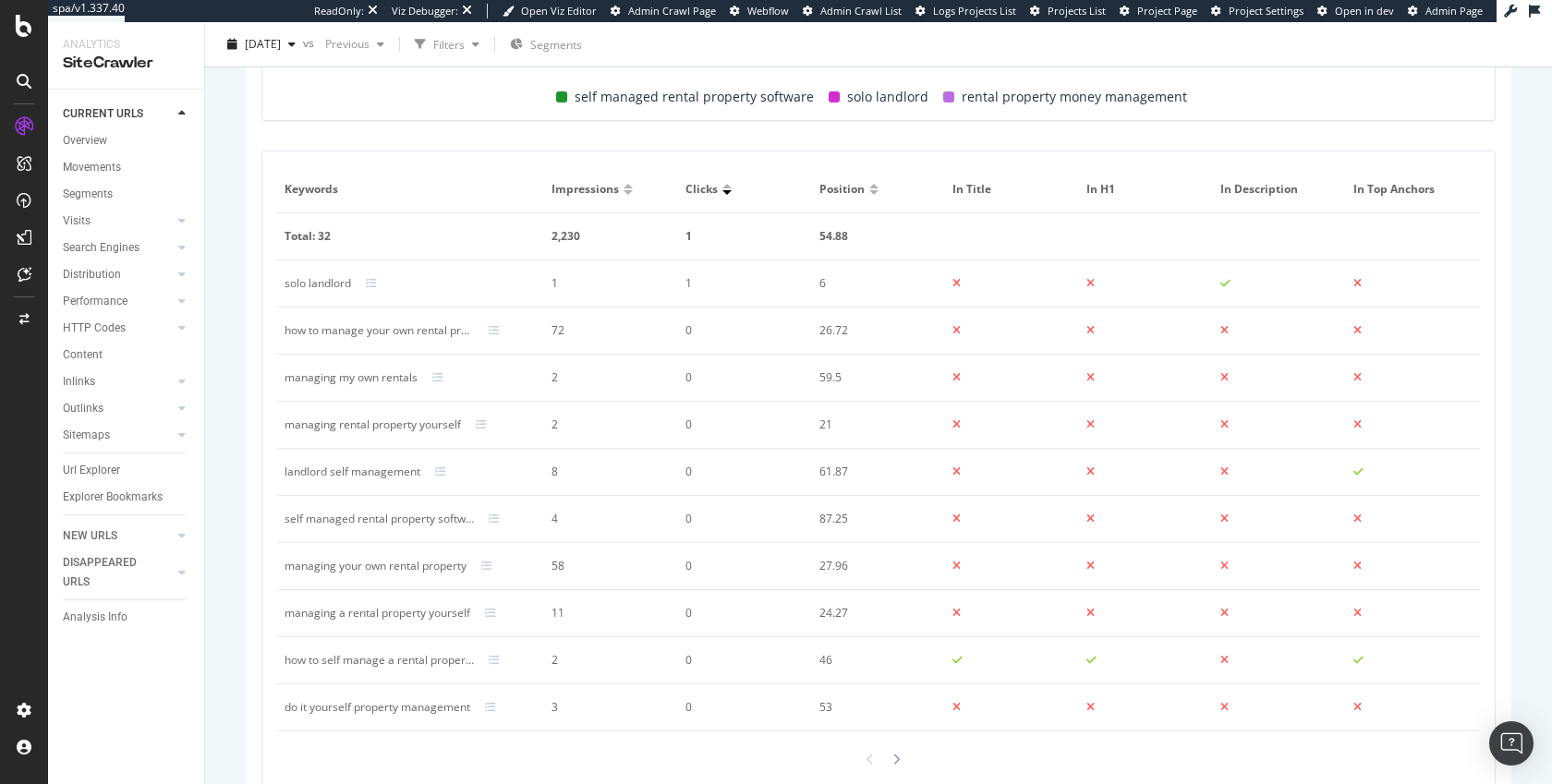
scroll to position [1188, 0]
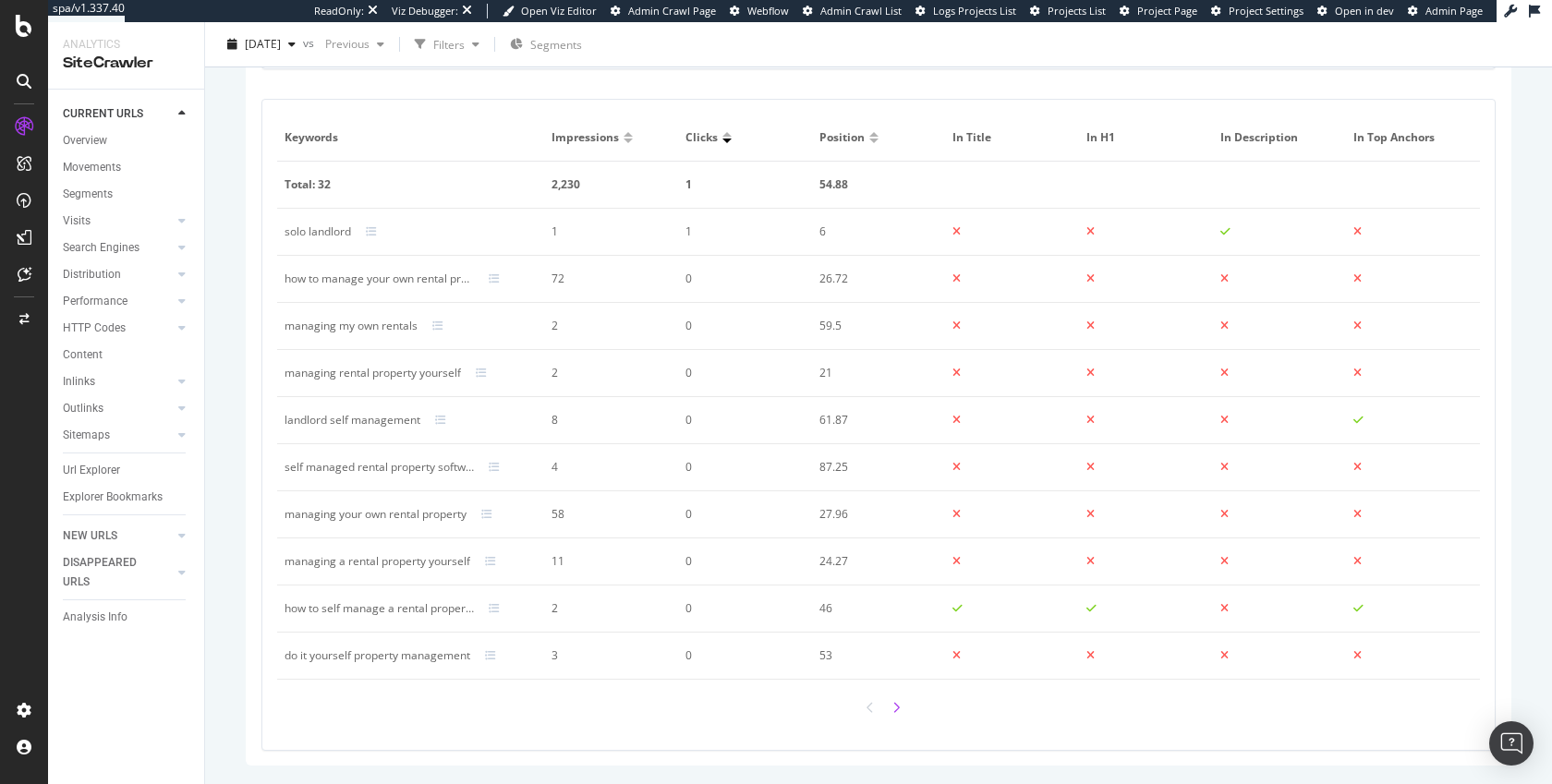
click at [893, 711] on div at bounding box center [895, 709] width 16 height 27
click at [626, 140] on div at bounding box center [629, 141] width 10 height 5
click at [866, 712] on icon at bounding box center [870, 708] width 8 height 12
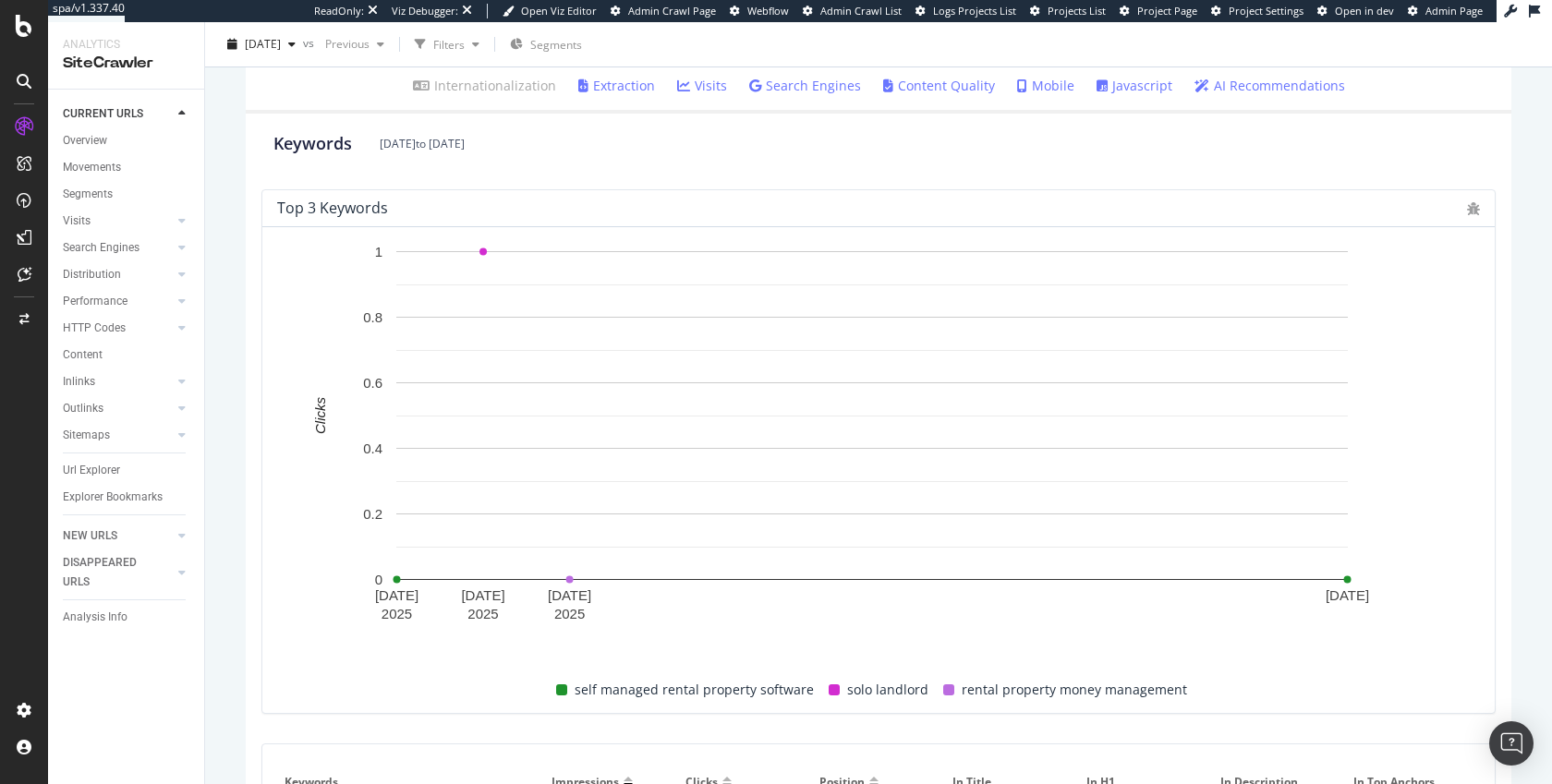
scroll to position [0, 0]
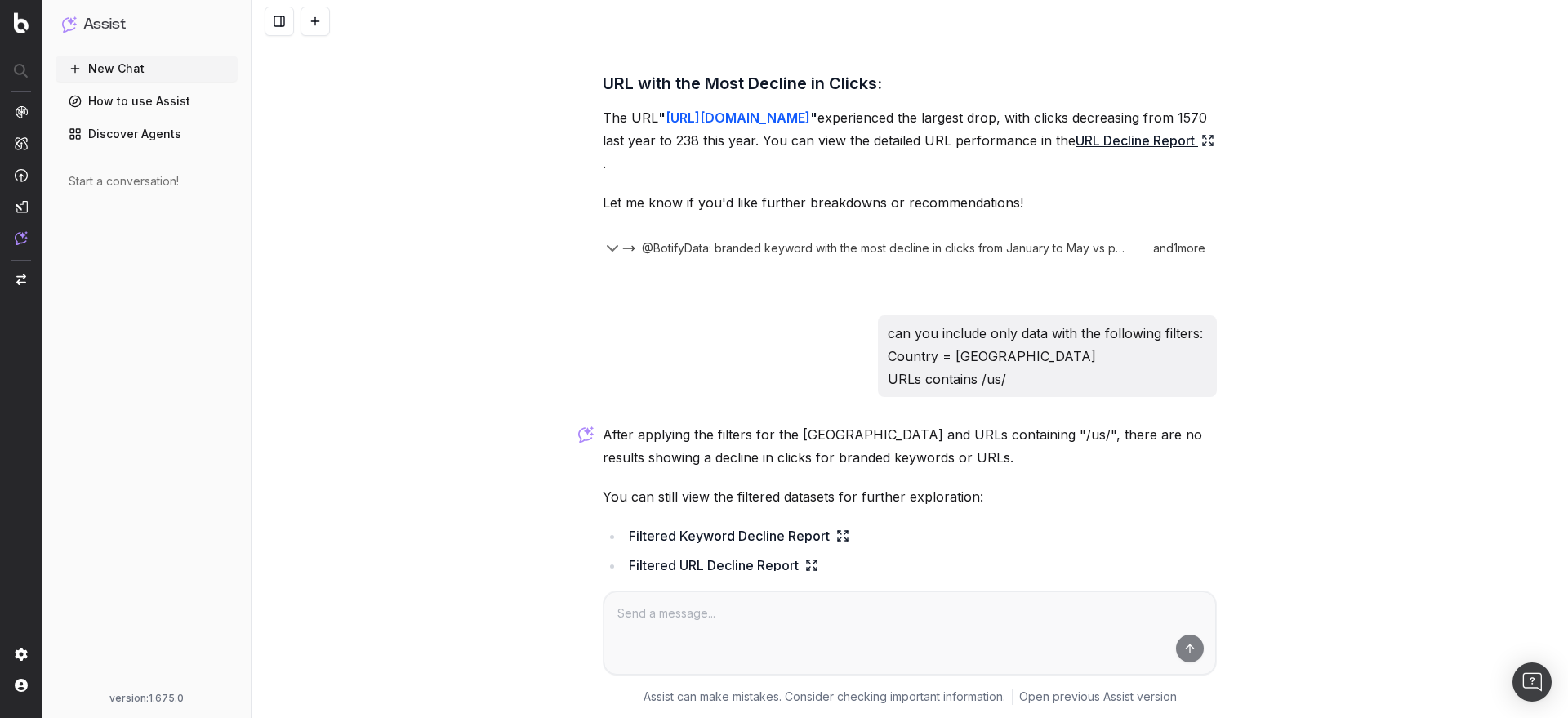
scroll to position [576, 0]
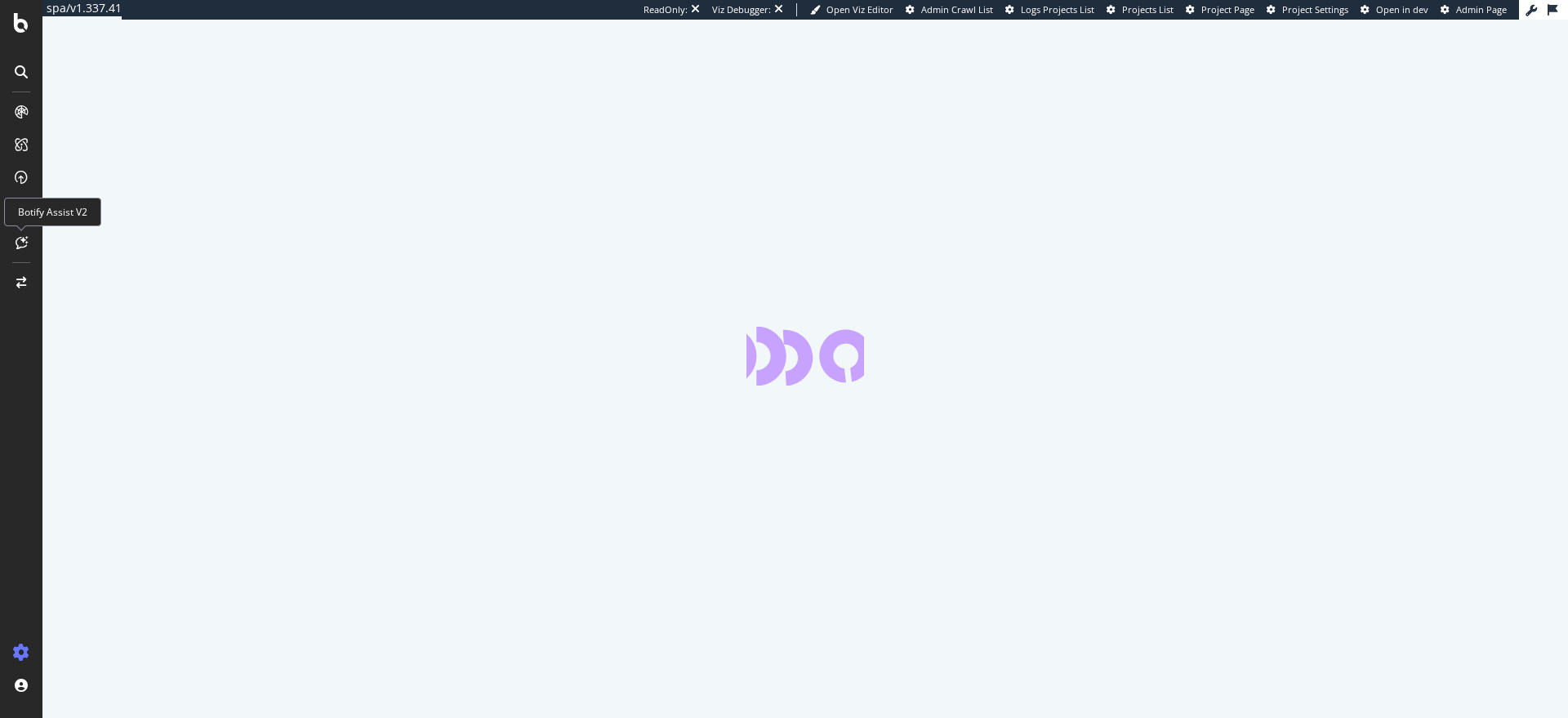
click at [14, 237] on div at bounding box center [21, 242] width 26 height 26
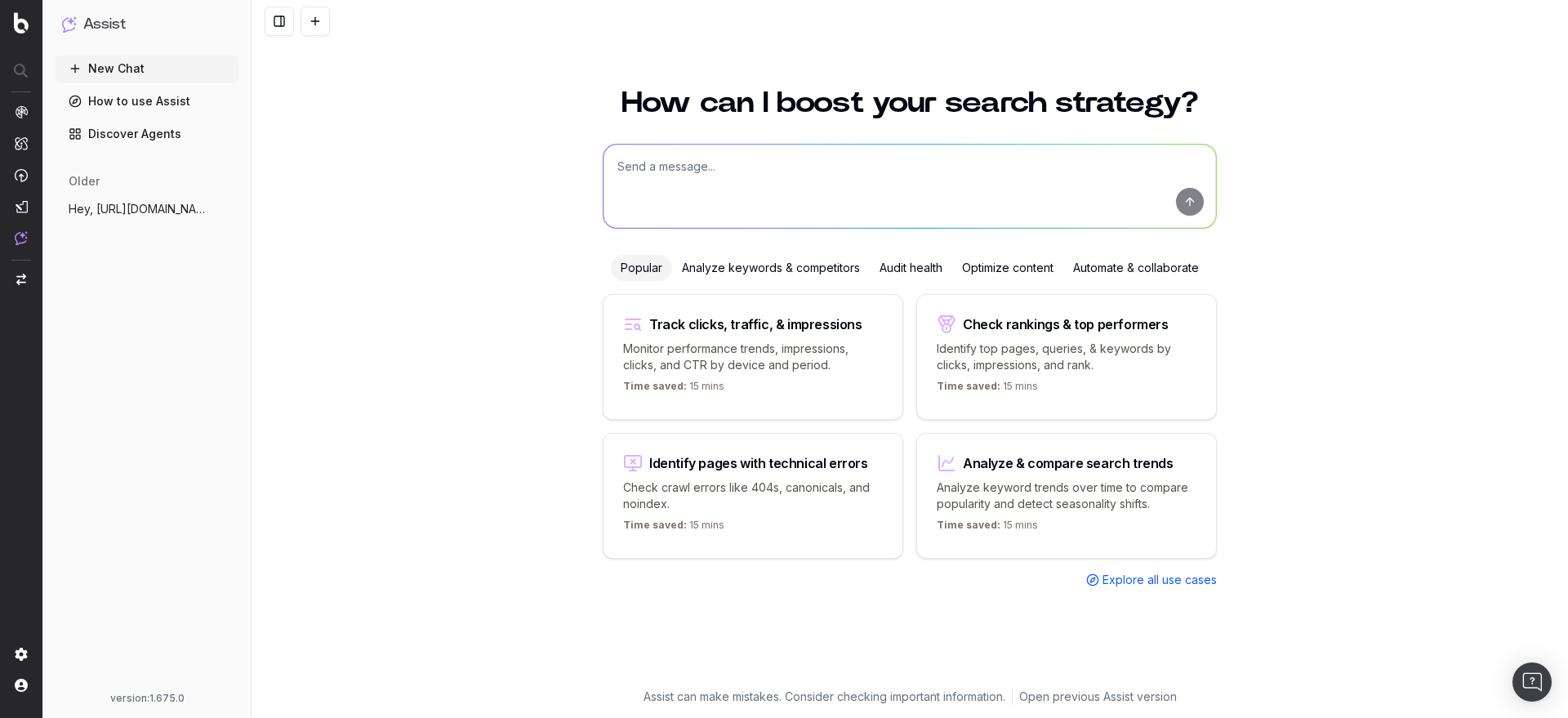
click at [148, 212] on span "Hey, [URL][DOMAIN_NAME]" at bounding box center [140, 208] width 143 height 16
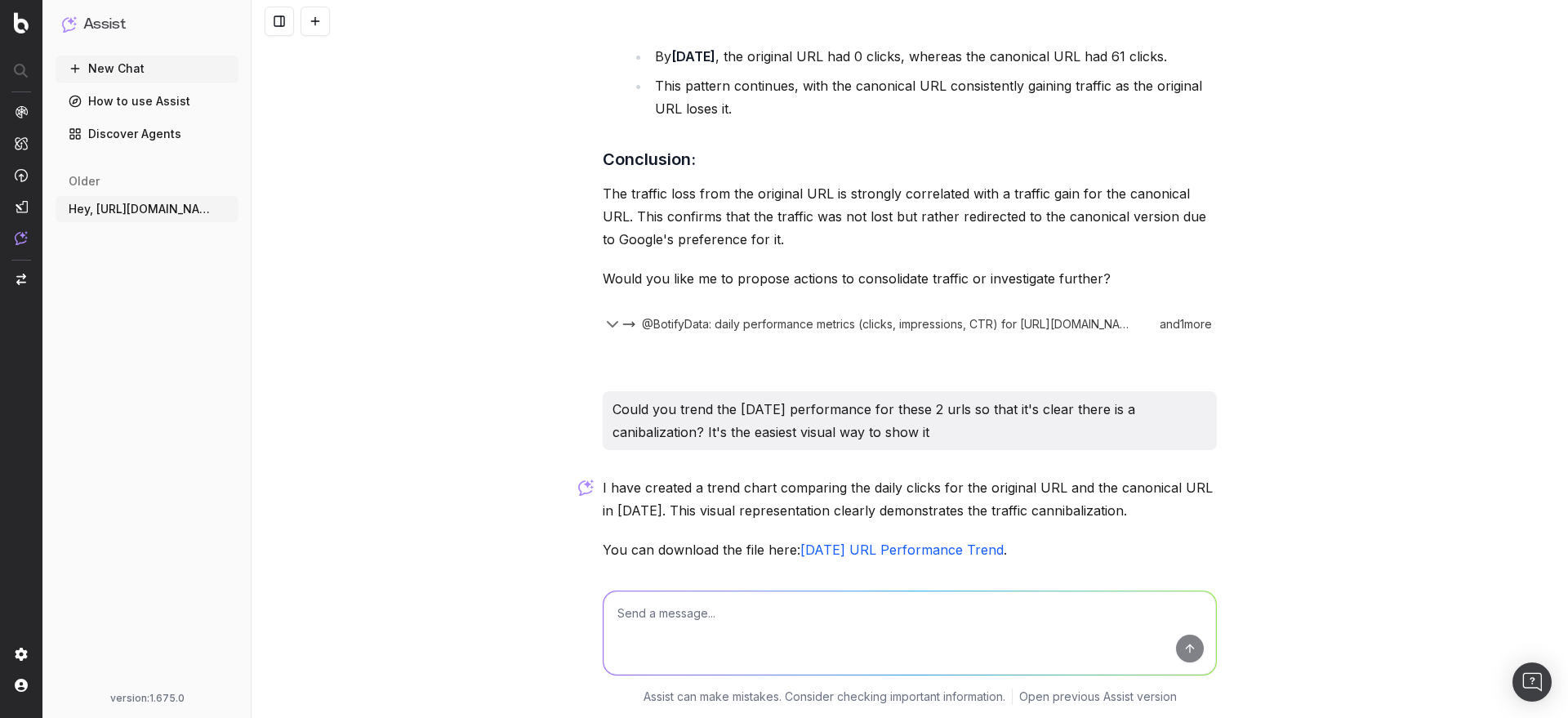
scroll to position [4606, 0]
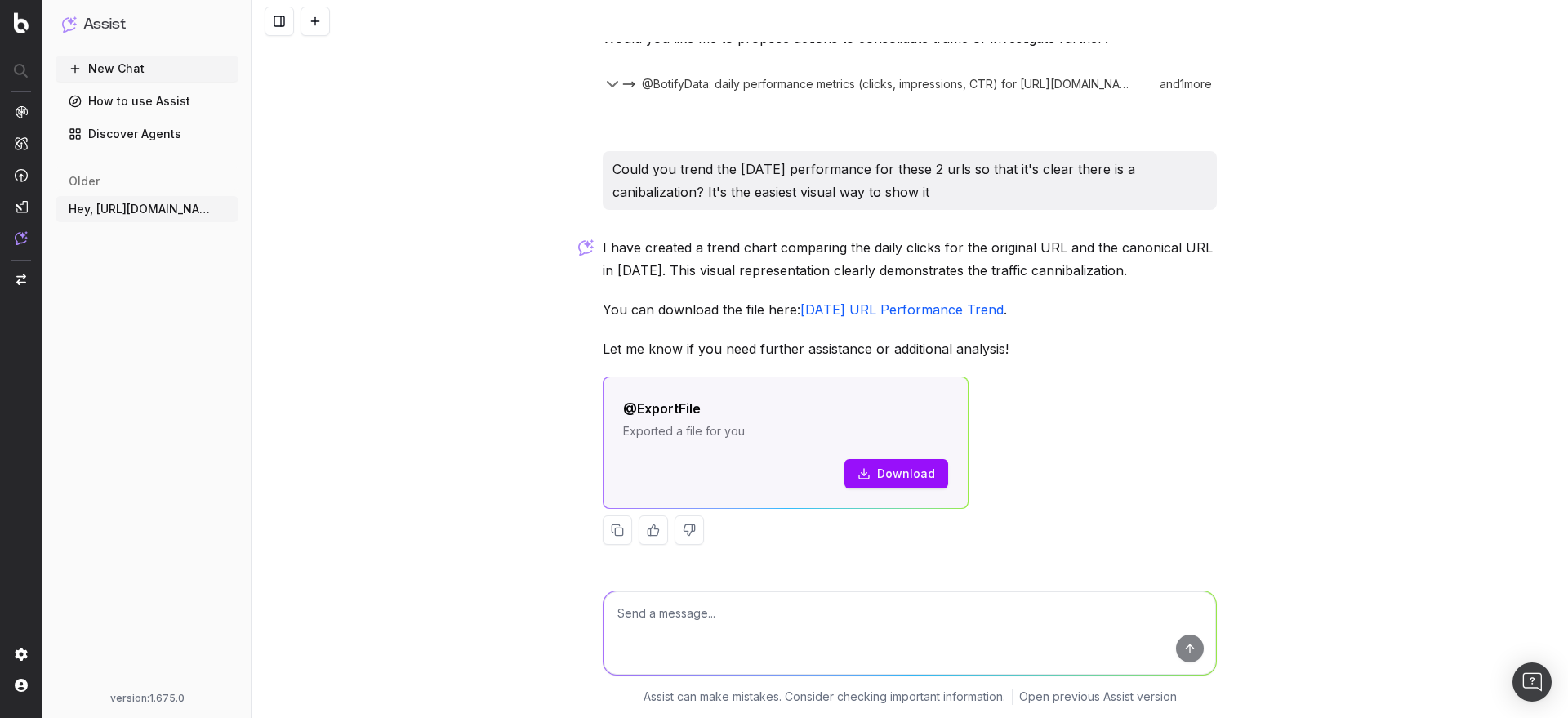
click at [324, 26] on button at bounding box center [315, 21] width 29 height 29
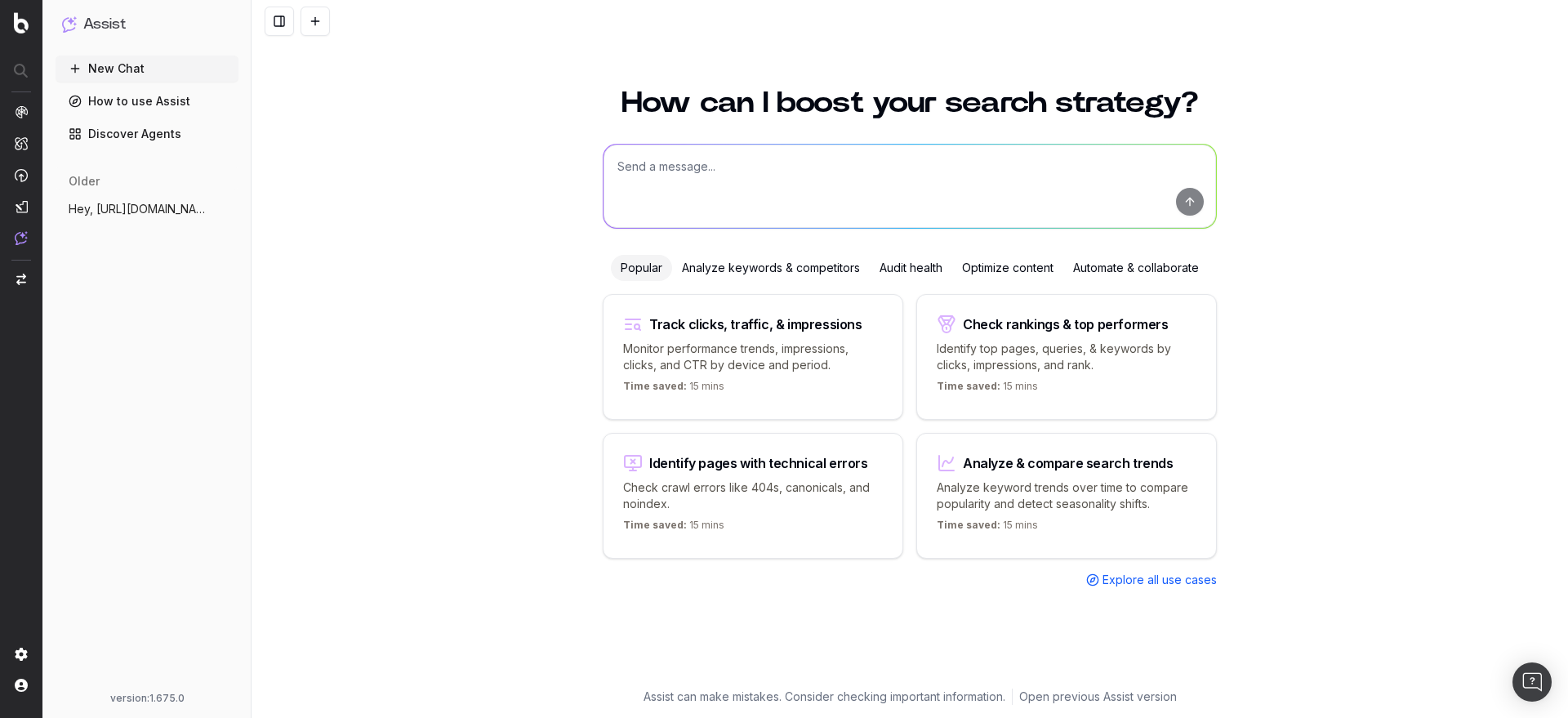
click at [778, 174] on textarea at bounding box center [910, 186] width 613 height 84
paste textarea "Why did [URL][DOMAIN_NAME] drop in rankings for the term hotels near [GEOGRAPHI…"
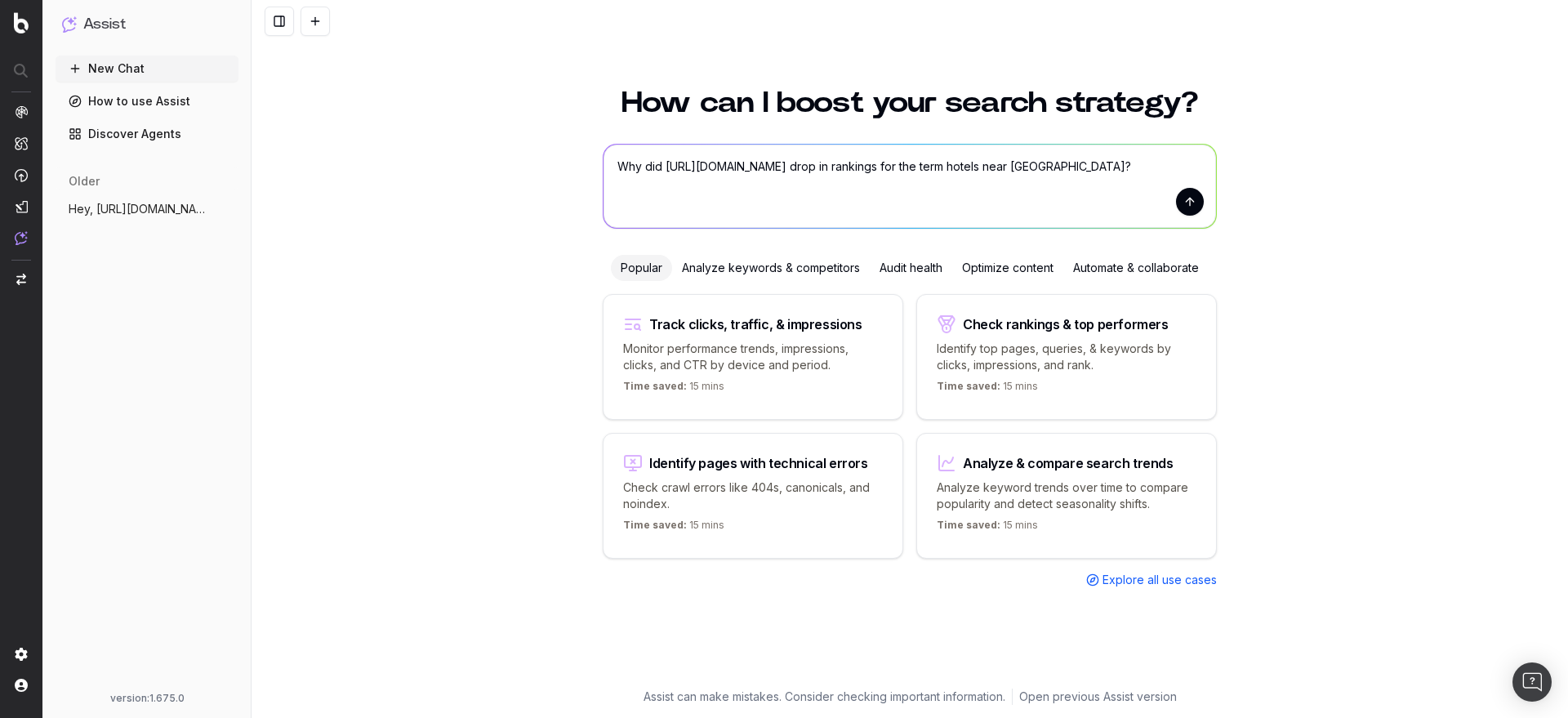
drag, startPoint x: 662, startPoint y: 166, endPoint x: 617, endPoint y: 171, distance: 45.3
click at [617, 171] on textarea "Why did [URL][DOMAIN_NAME] drop in rankings for the term hotels near [GEOGRAPHI…" at bounding box center [910, 186] width 613 height 84
click at [618, 184] on textarea "Hey, can you pinpoint when the url [URL][DOMAIN_NAME] drop in rankings for the …" at bounding box center [910, 186] width 613 height 84
type textarea "Hey, can you pinpoint when the url [URL][DOMAIN_NAME] started to drop in rankin…"
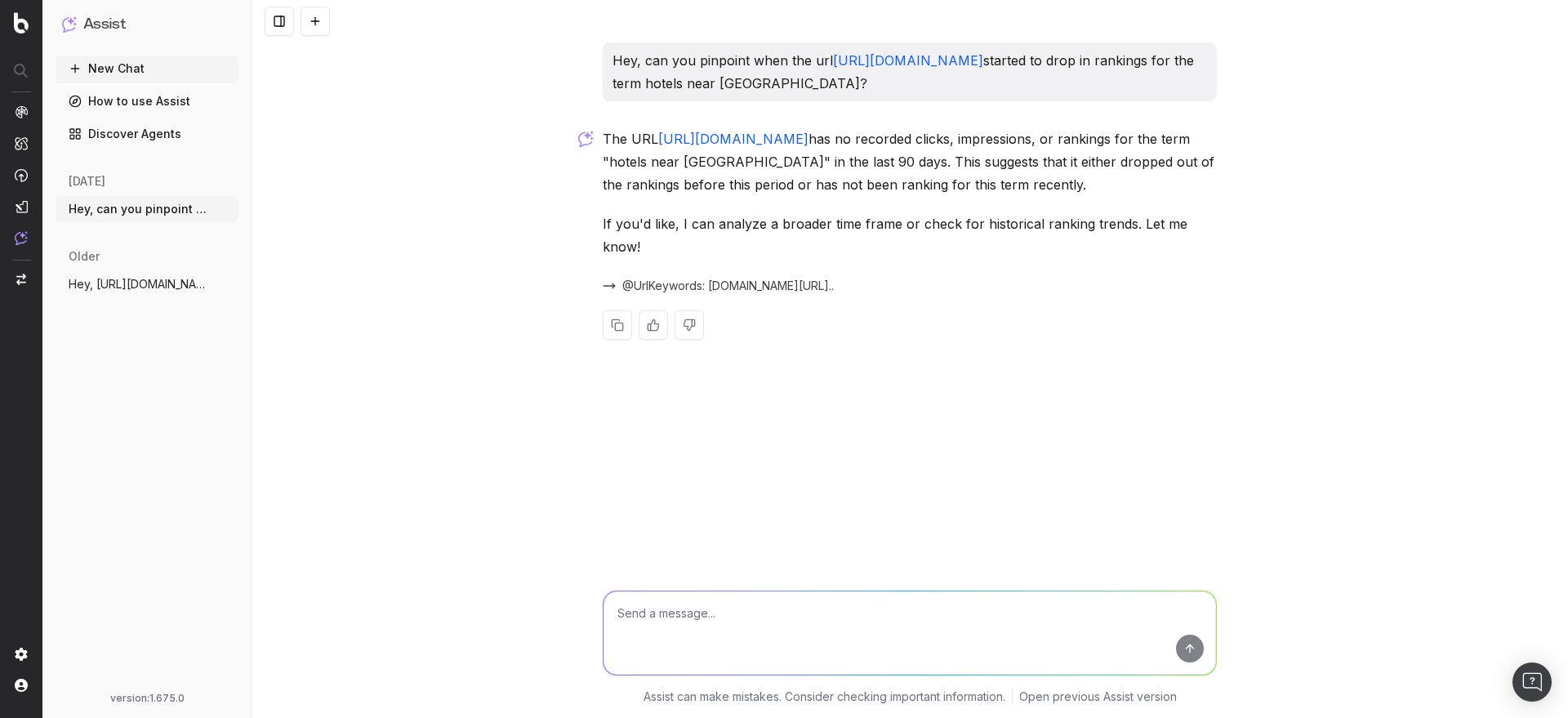
click at [787, 615] on textarea at bounding box center [910, 633] width 613 height 84
type textarea "can you check between april and july?"
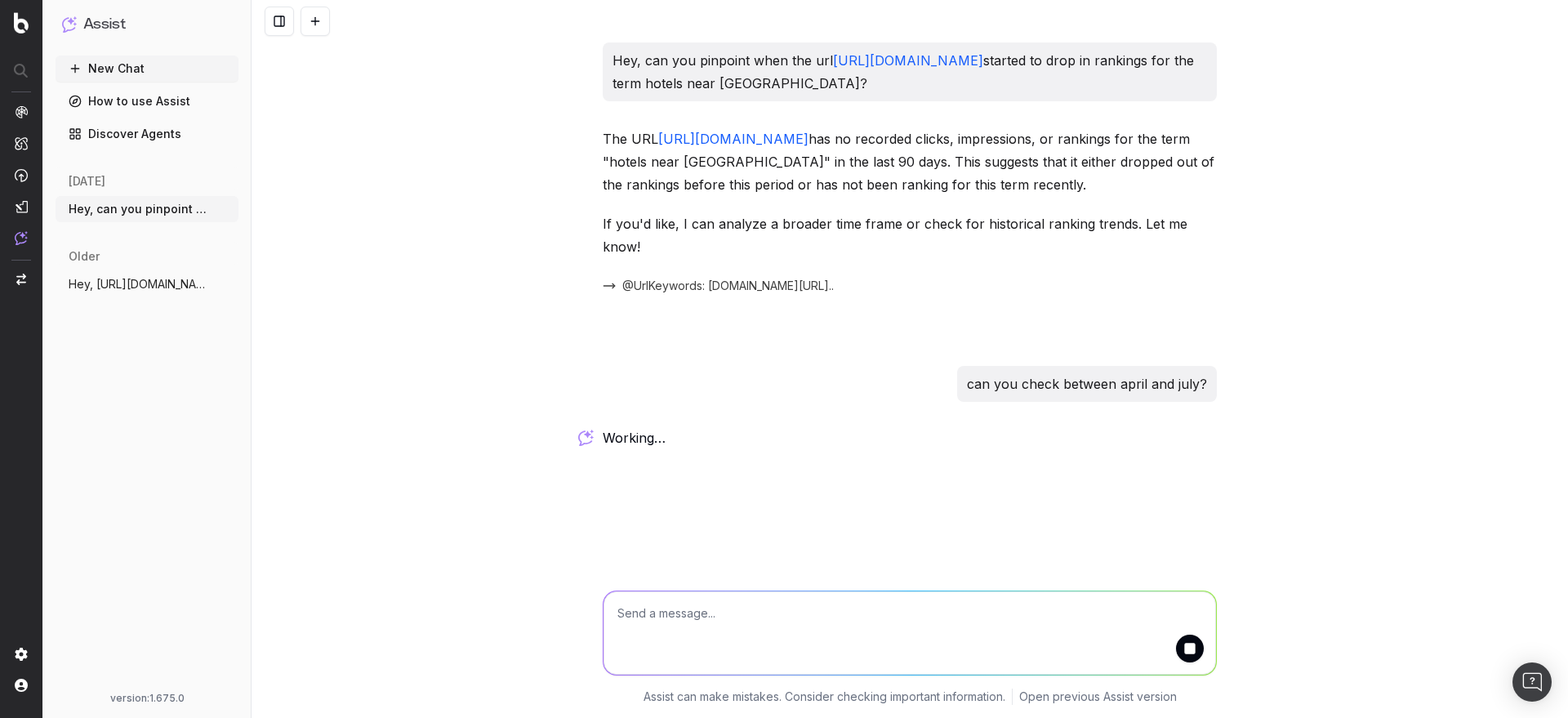
click at [1285, 260] on div "Hey, can you pinpoint when the url [URL][DOMAIN_NAME] started to drop in rankin…" at bounding box center [910, 359] width 1316 height 718
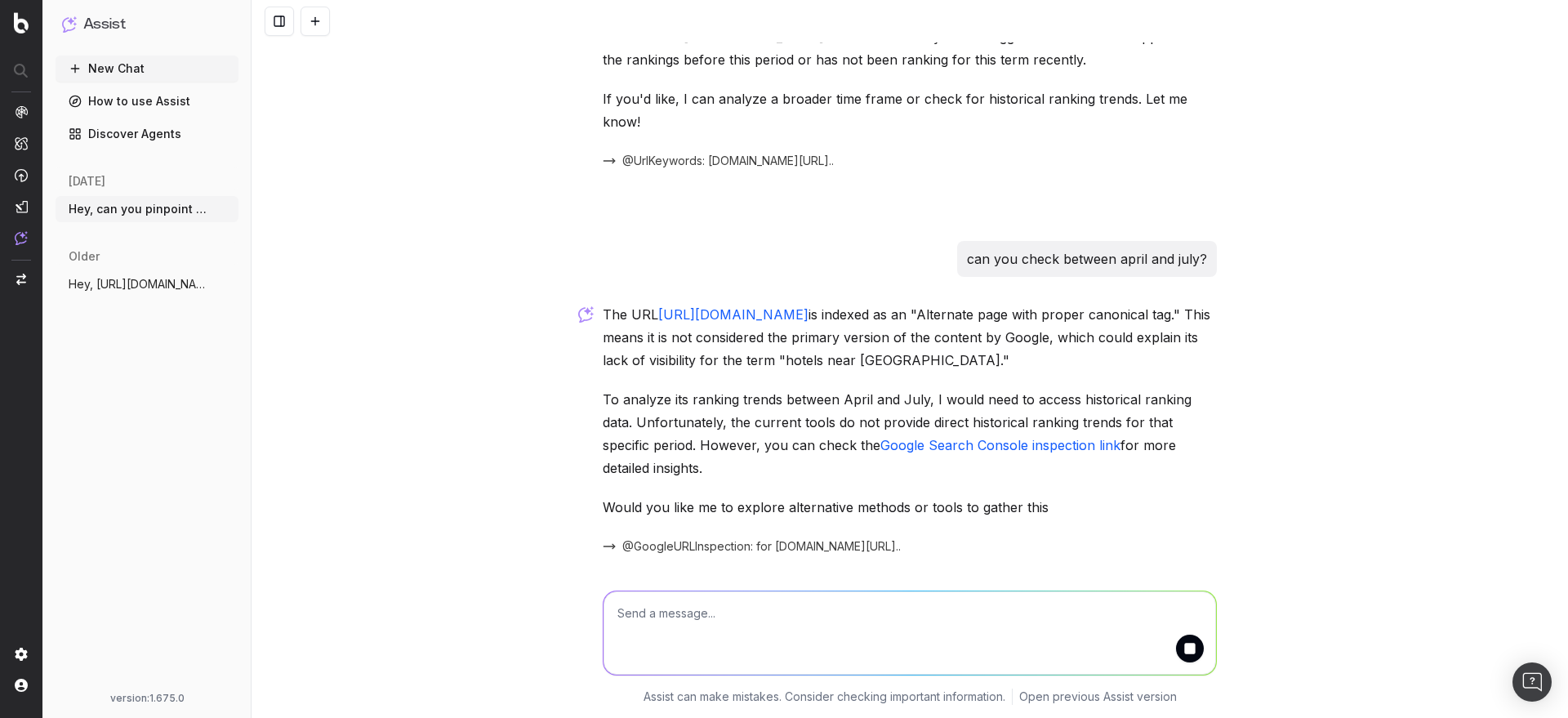
scroll to position [203, 0]
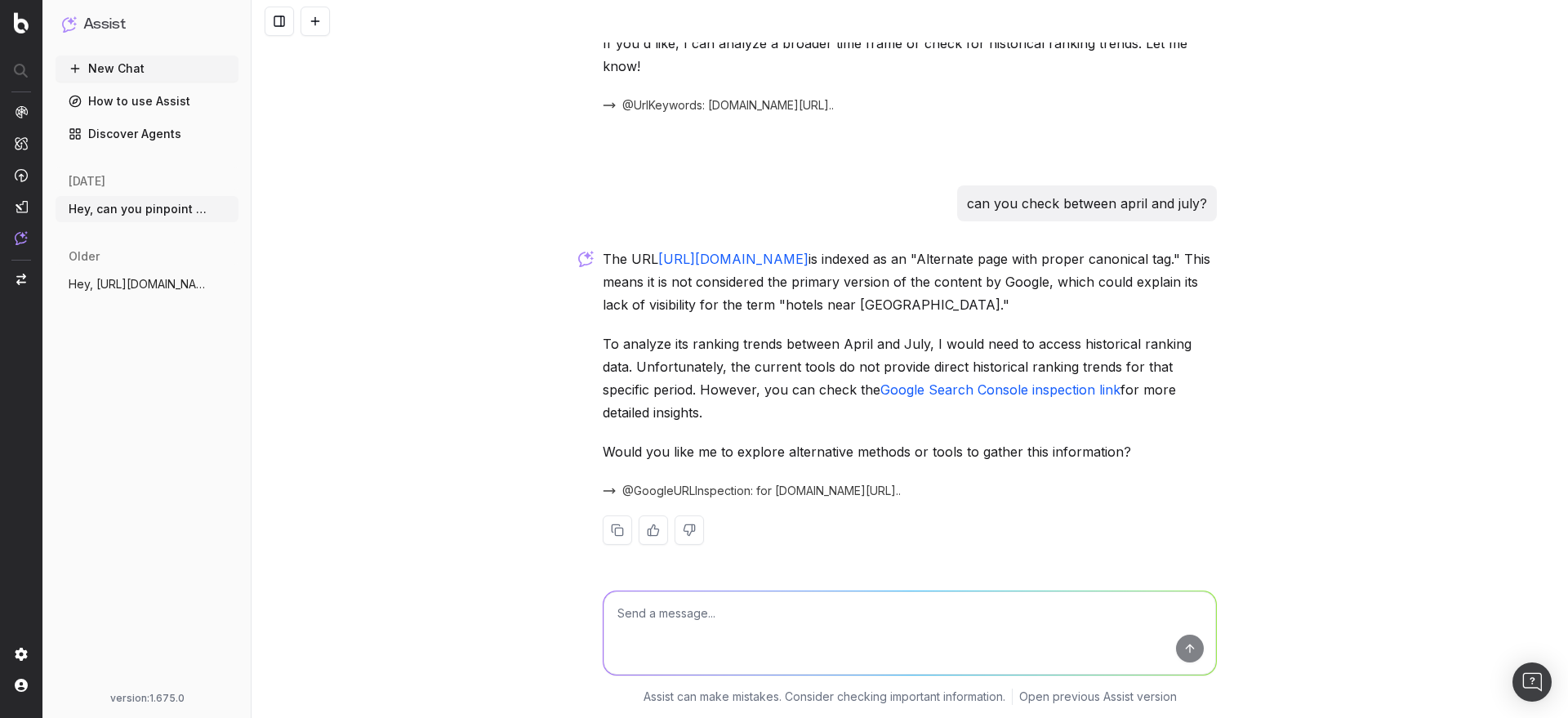
click at [1098, 192] on p "can you check between april and july?" at bounding box center [1087, 203] width 240 height 23
copy p "can you check between april and july?"
click at [970, 612] on textarea at bounding box center [910, 633] width 613 height 84
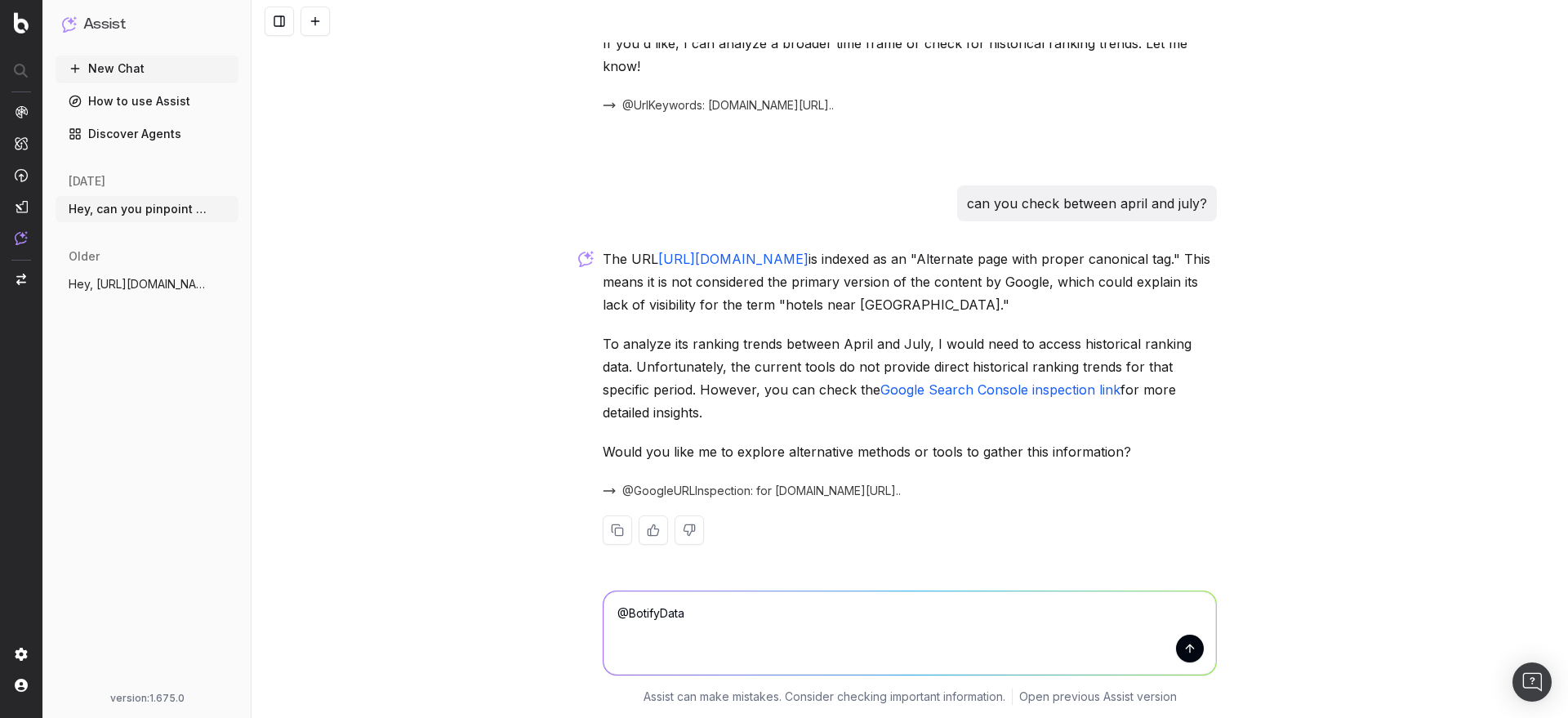
paste textarea "can you check between april and july?"
type textarea "@BotifyData can you check between april and july?"
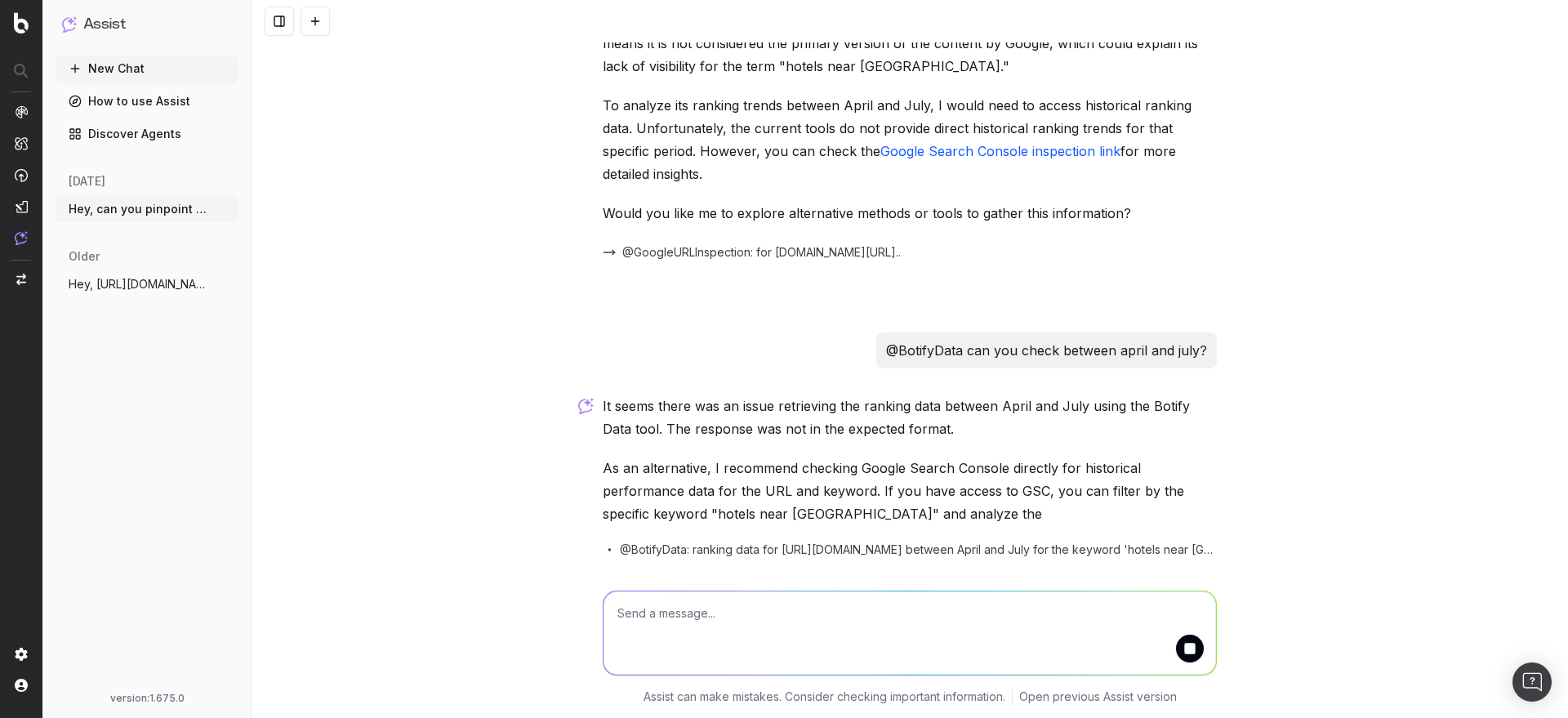
scroll to position [537, 0]
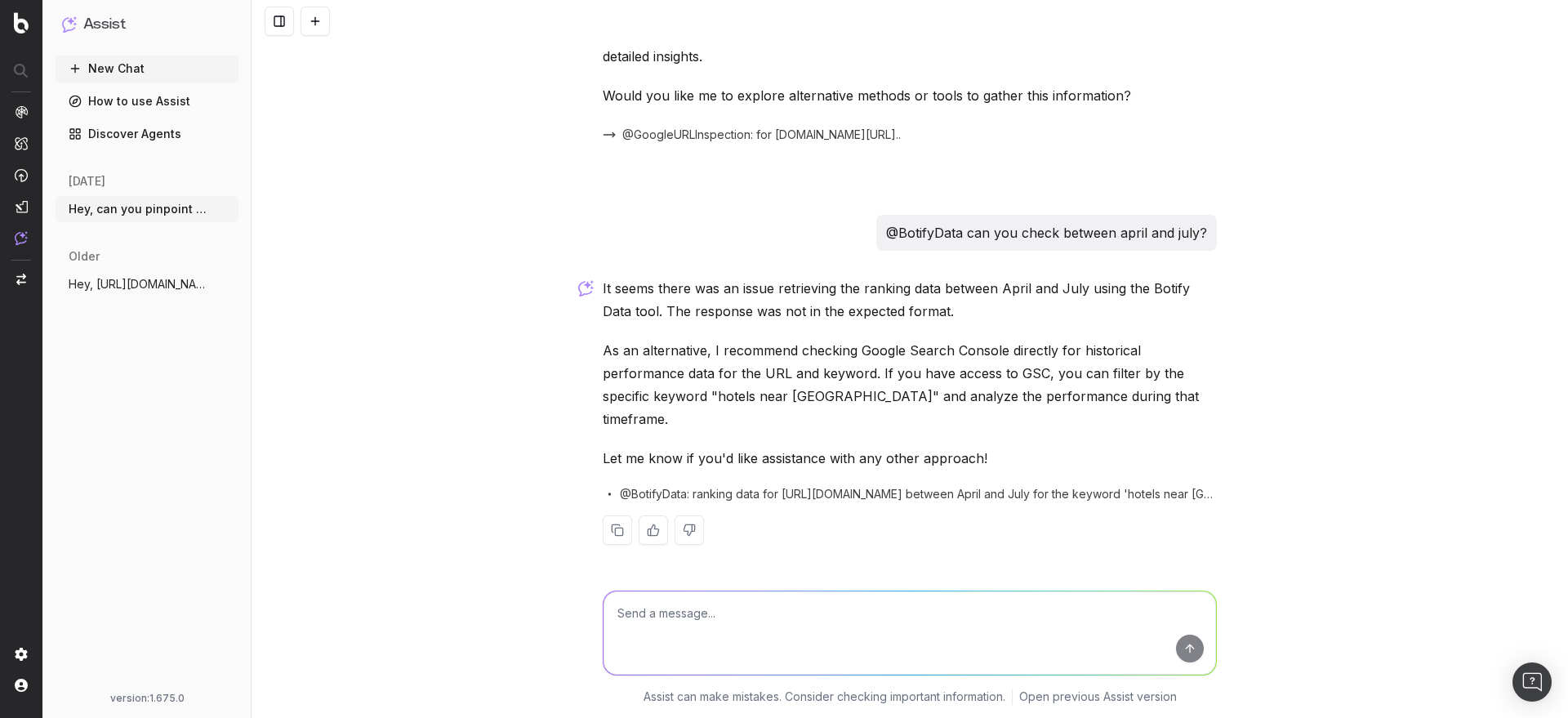
click at [810, 493] on span "@BotifyData: ranking data for [URL][DOMAIN_NAME] between April and July for the…" at bounding box center [918, 493] width 597 height 16
click at [516, 412] on div "Hey, can you pinpoint when the url [URL][DOMAIN_NAME] started to drop in rankin…" at bounding box center [910, 359] width 1316 height 718
click at [523, 399] on div "Hey, can you pinpoint when the url [URL][DOMAIN_NAME] started to drop in rankin…" at bounding box center [910, 359] width 1316 height 718
click at [478, 108] on div "Hey, can you pinpoint when the url [URL][DOMAIN_NAME] started to drop in rankin…" at bounding box center [910, 359] width 1316 height 718
